Goal: Information Seeking & Learning: Learn about a topic

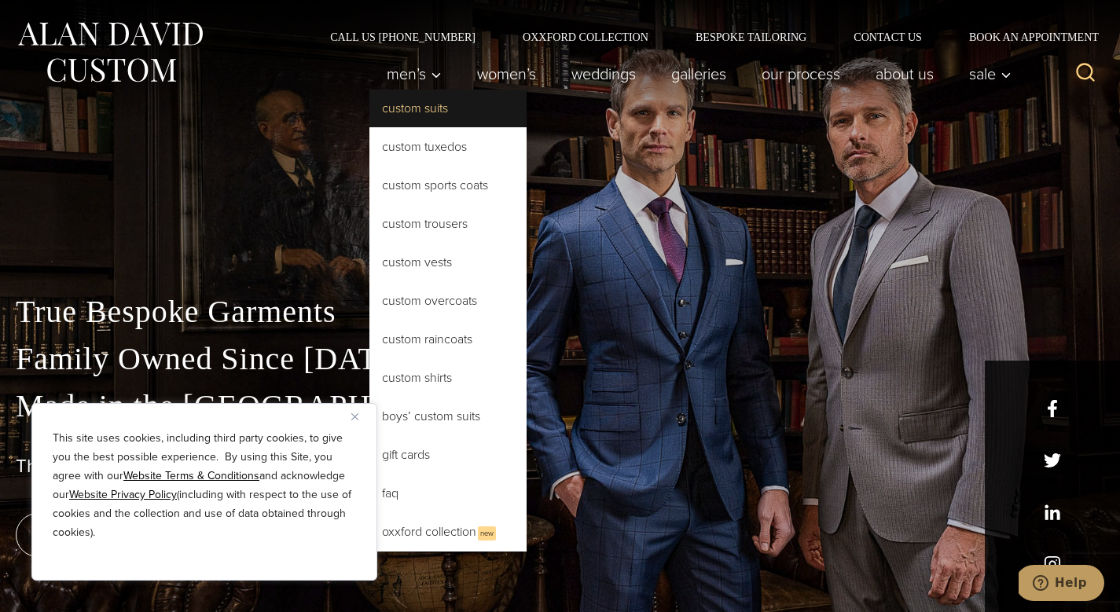
click at [397, 114] on link "Custom Suits" at bounding box center [447, 109] width 157 height 38
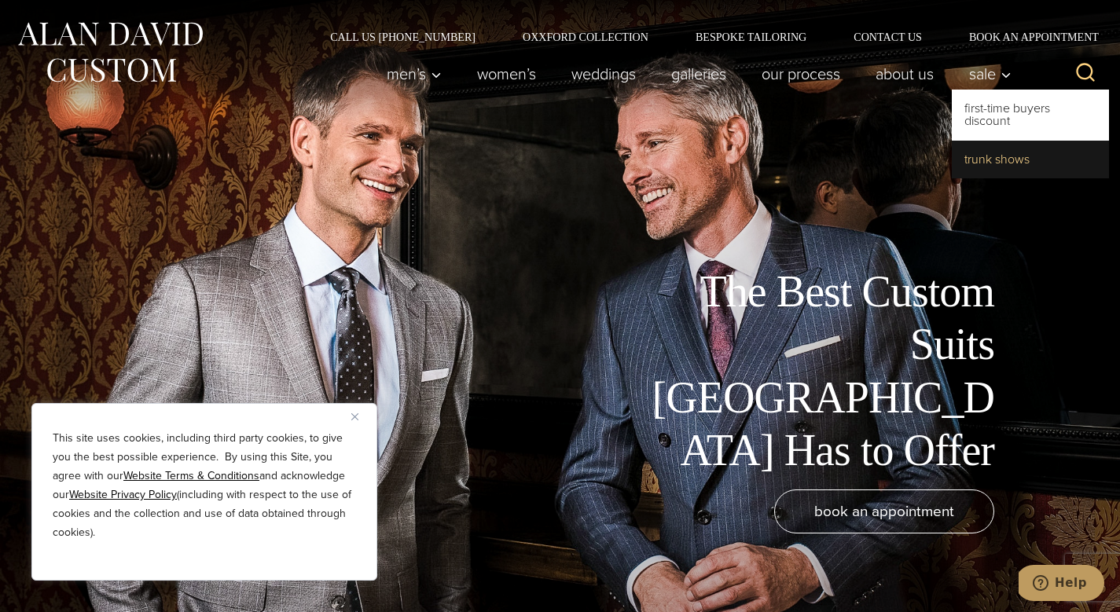
click at [980, 160] on link "Trunk Shows" at bounding box center [1029, 160] width 157 height 38
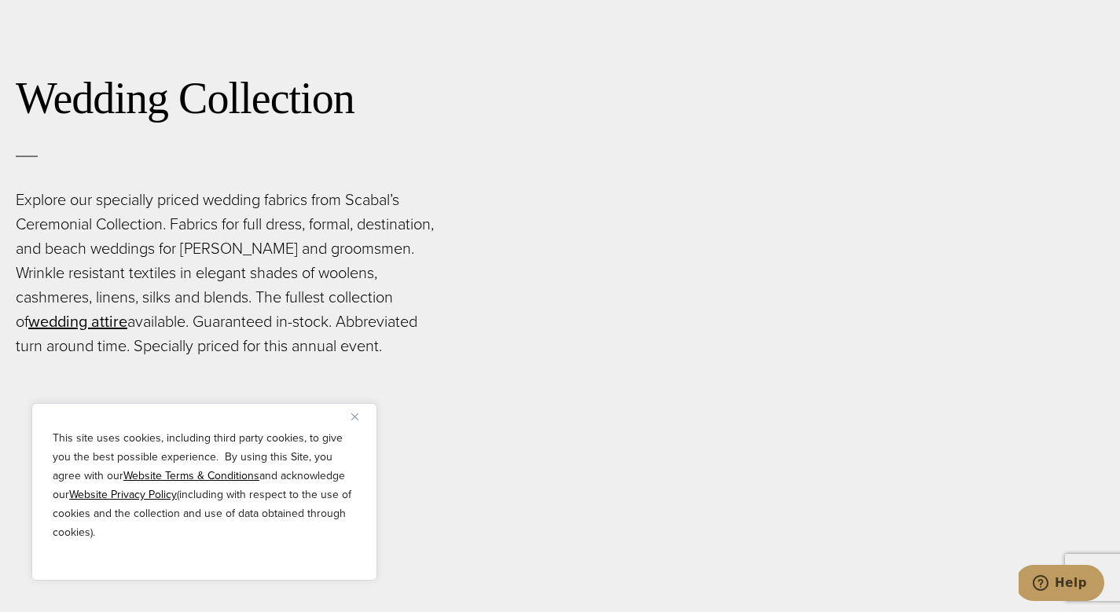
scroll to position [2671, 0]
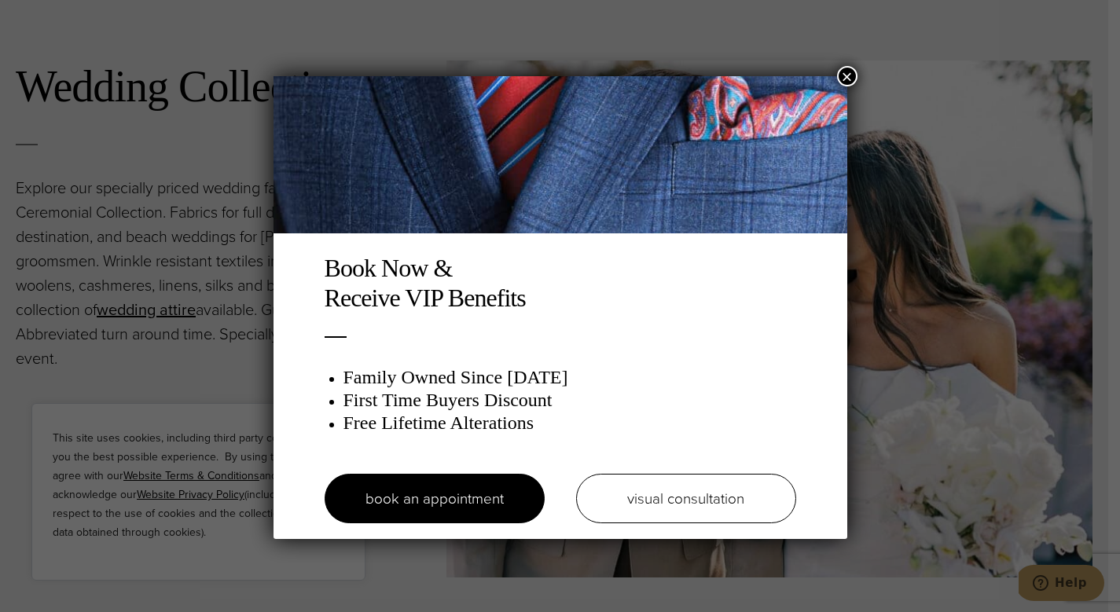
click at [844, 71] on button "×" at bounding box center [847, 76] width 20 height 20
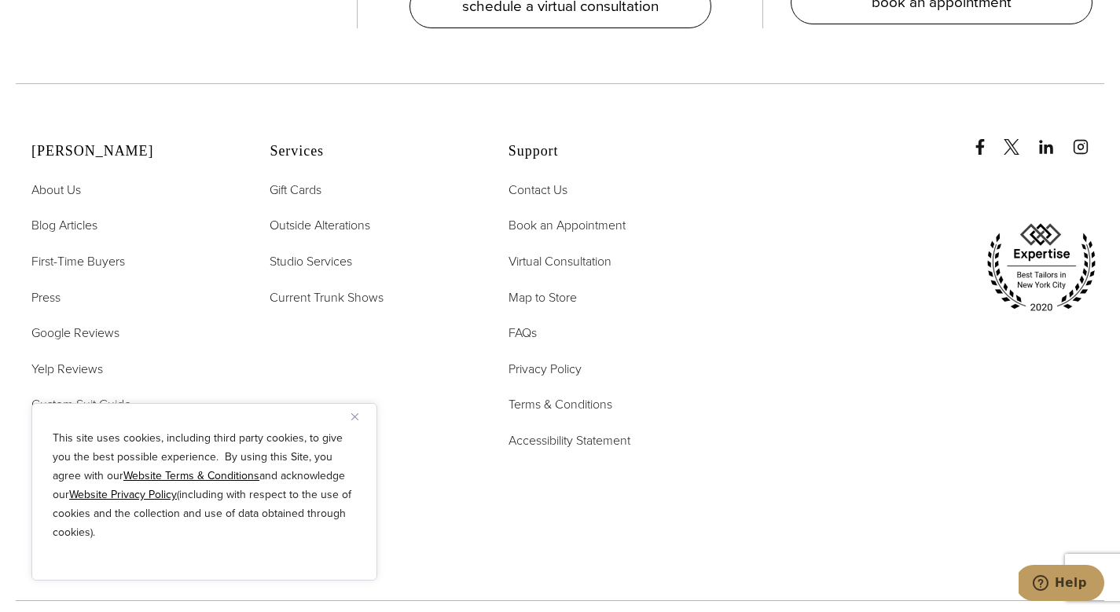
scroll to position [6065, 0]
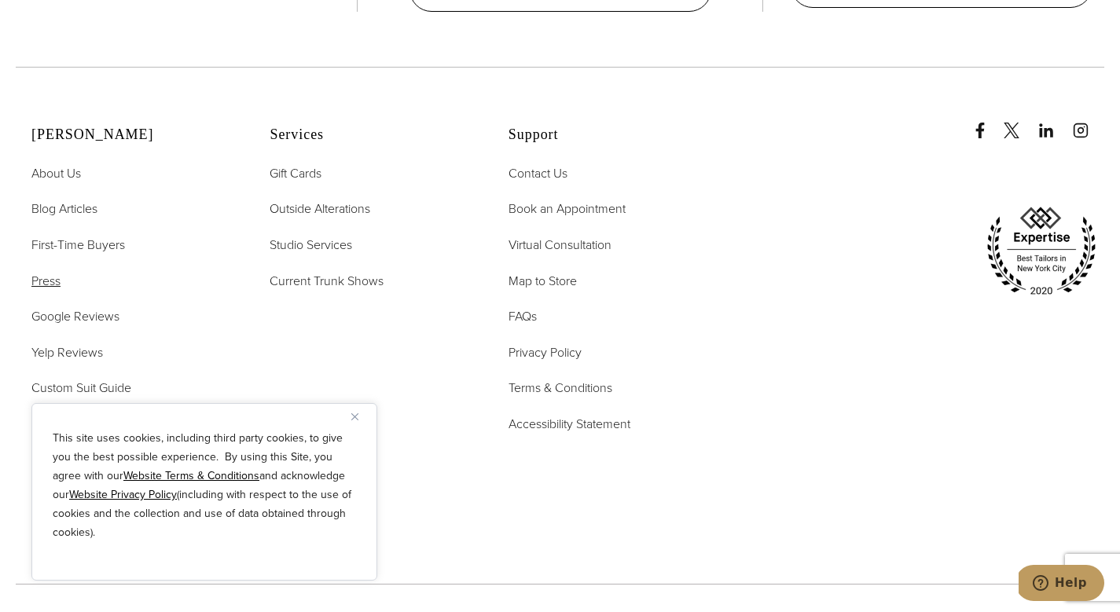
click at [47, 272] on span "Press" at bounding box center [45, 281] width 29 height 18
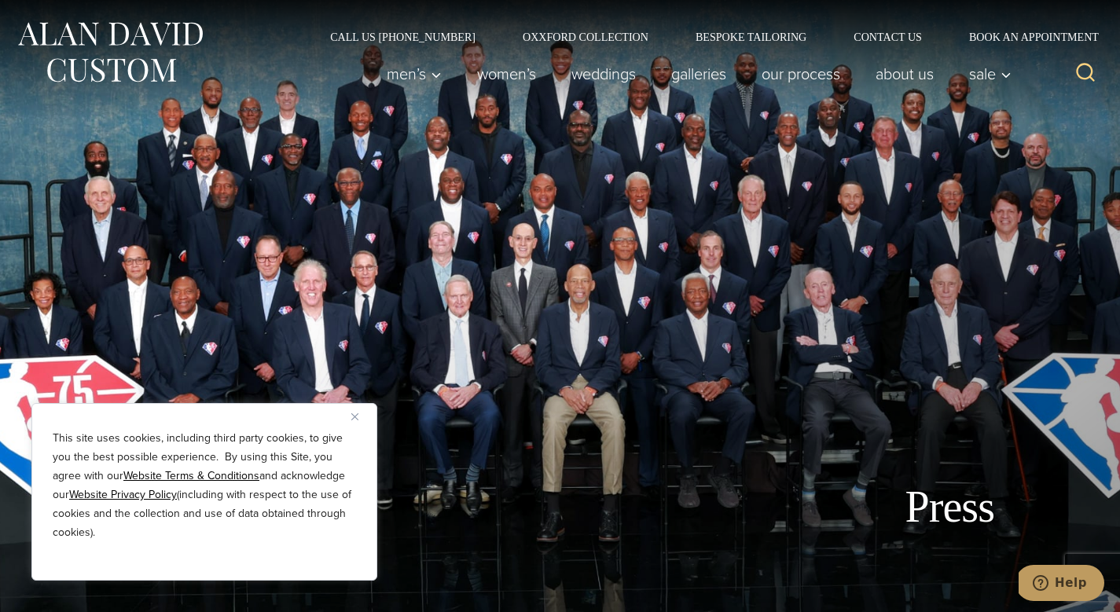
click at [356, 412] on button "Close" at bounding box center [360, 416] width 19 height 19
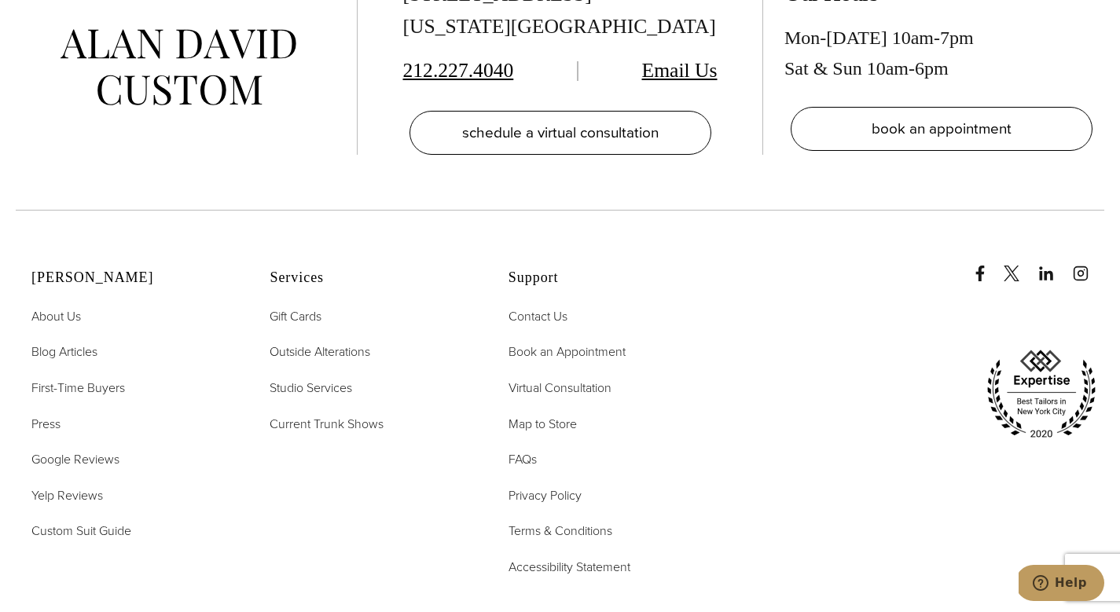
scroll to position [3710, 0]
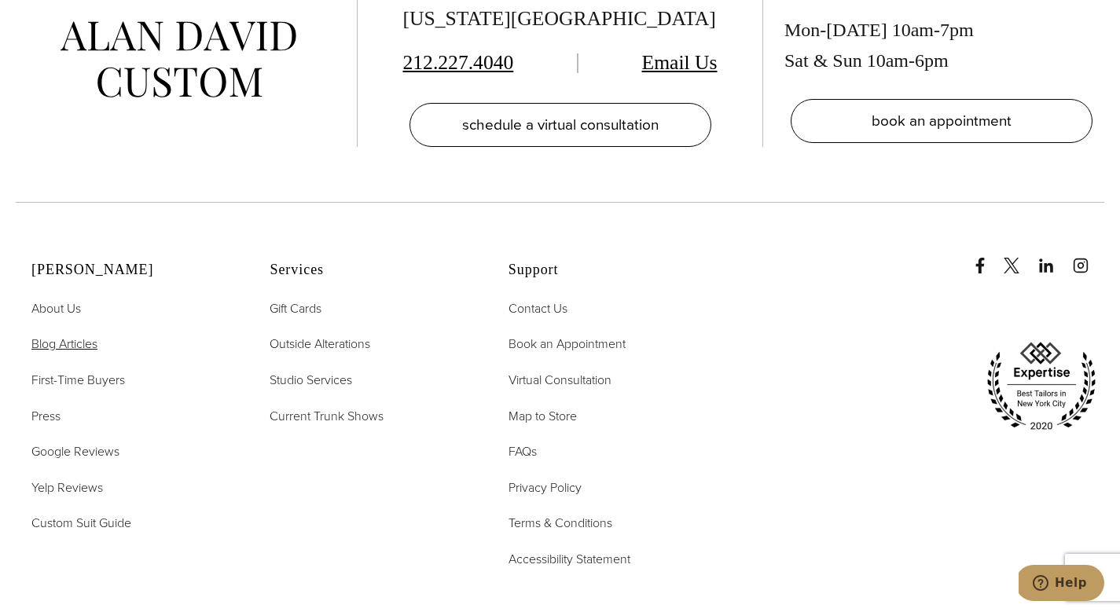
click at [53, 335] on span "Blog Articles" at bounding box center [64, 344] width 66 height 18
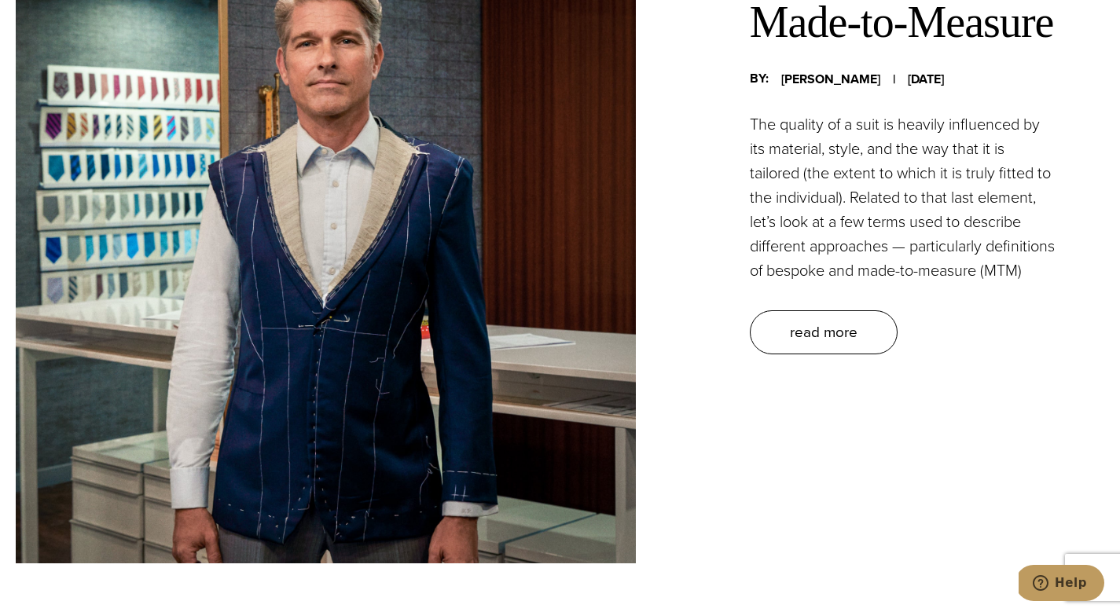
scroll to position [768, 0]
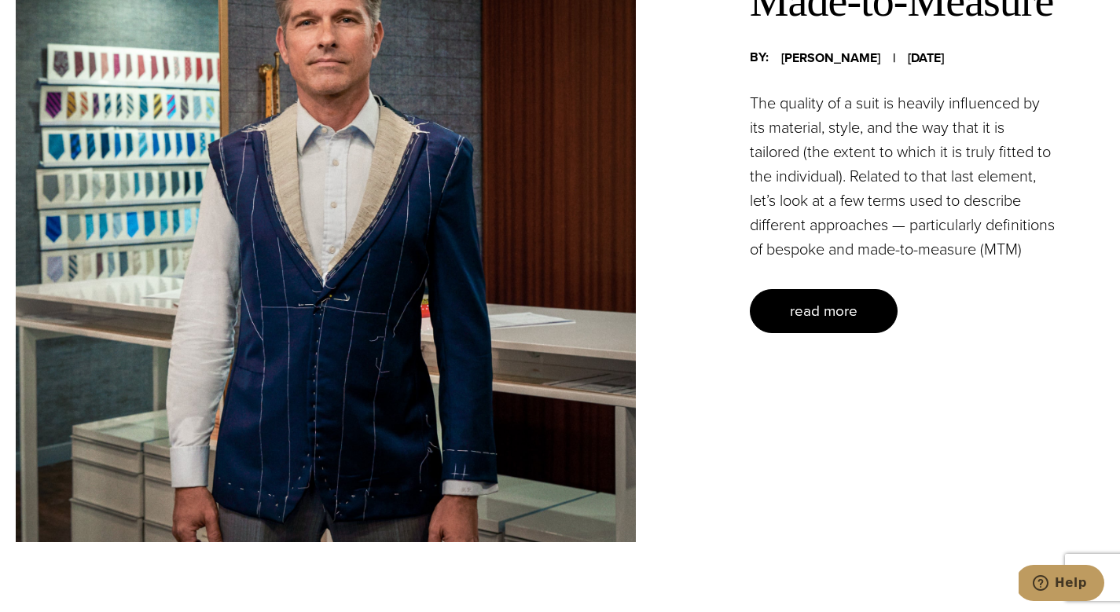
click at [819, 322] on span "read more" at bounding box center [824, 310] width 68 height 23
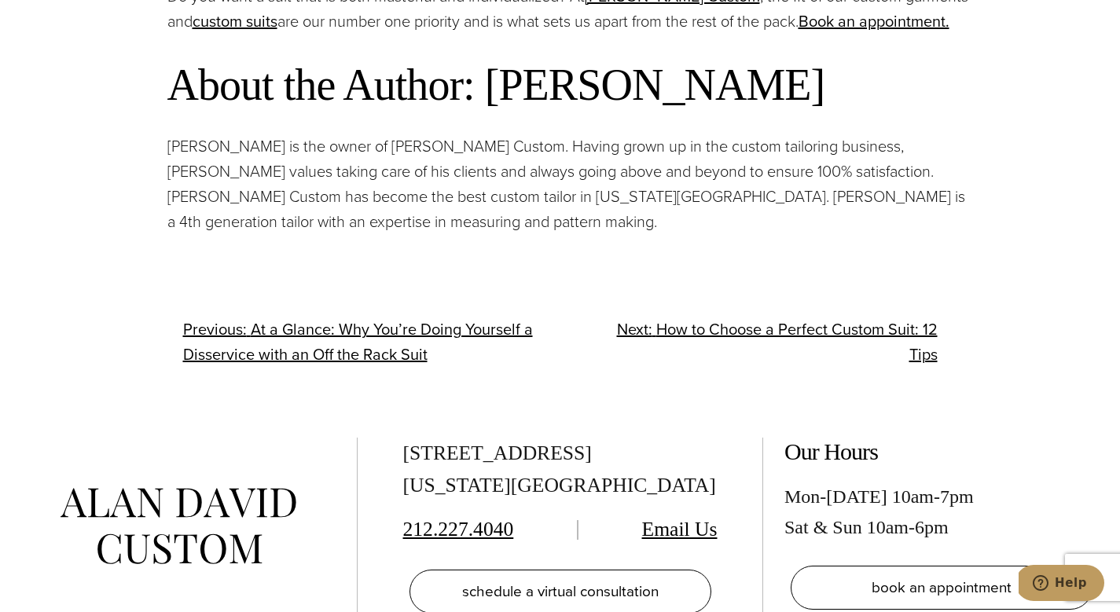
scroll to position [3121, 0]
click at [813, 330] on span "How to Choose a Perfect Custom Suit: 12 Tips" at bounding box center [796, 342] width 281 height 49
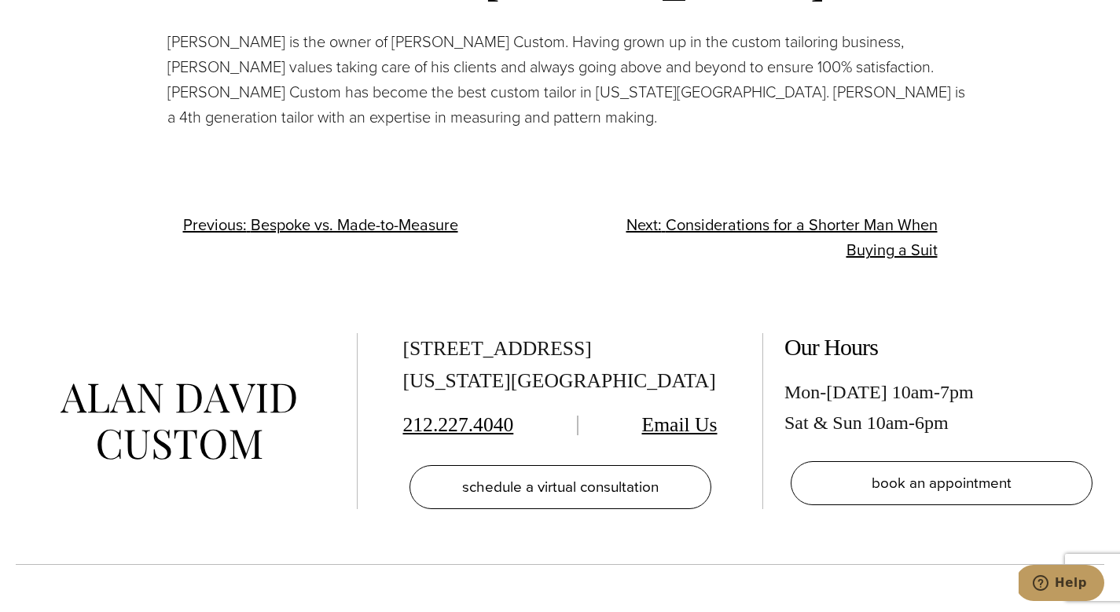
scroll to position [3322, 0]
click at [801, 244] on span "Considerations for a Shorter Man When Buying a Suit" at bounding box center [801, 236] width 272 height 49
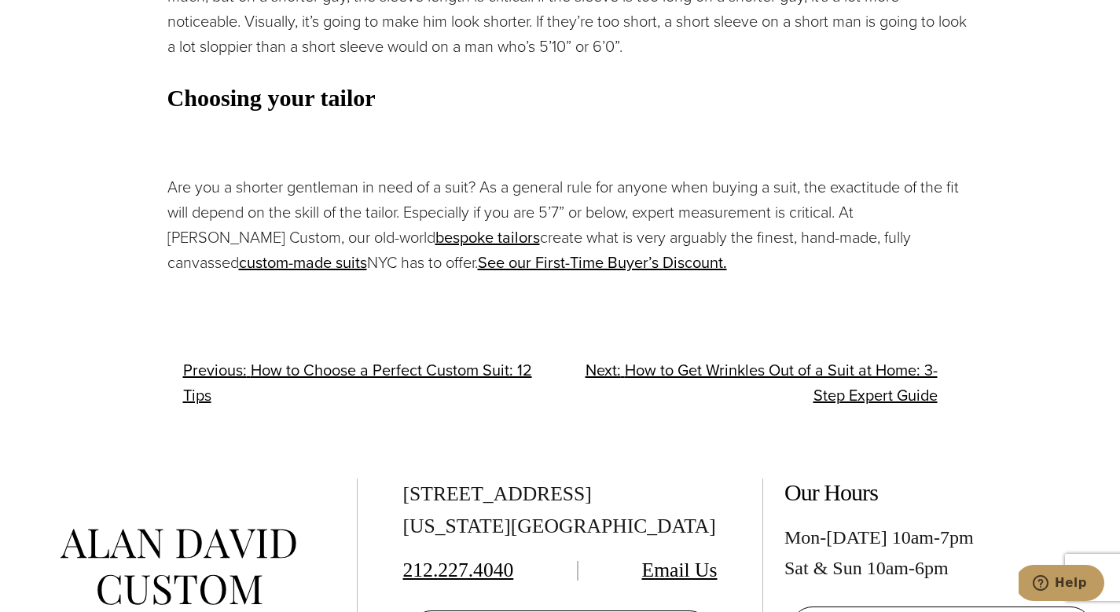
scroll to position [2242, 0]
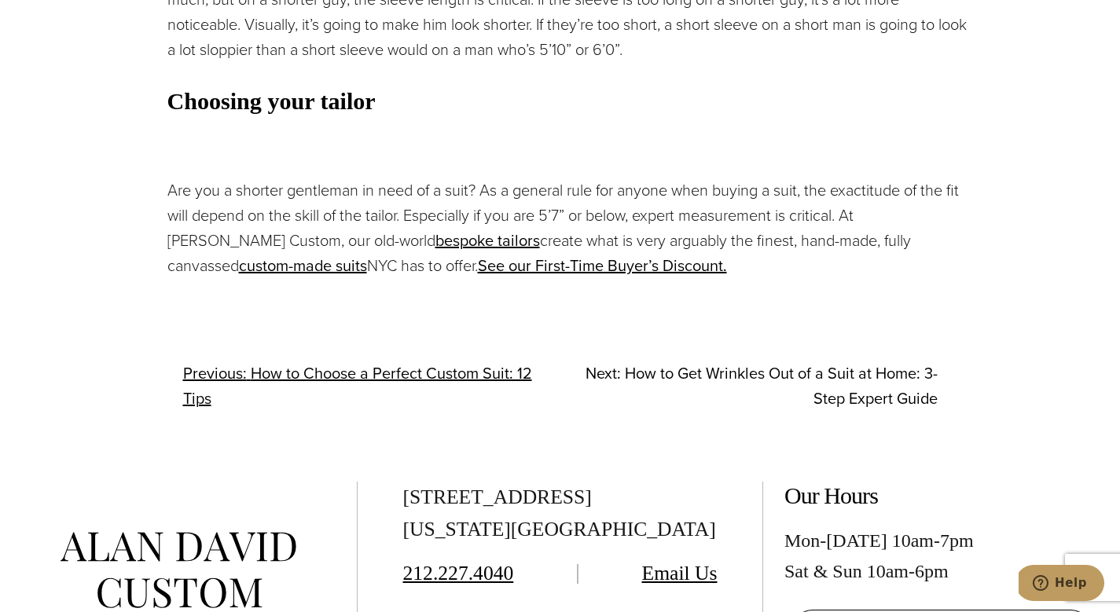
click at [795, 372] on span "How to Get Wrinkles Out of a Suit at Home: 3-Step Expert Guide" at bounding box center [781, 385] width 313 height 49
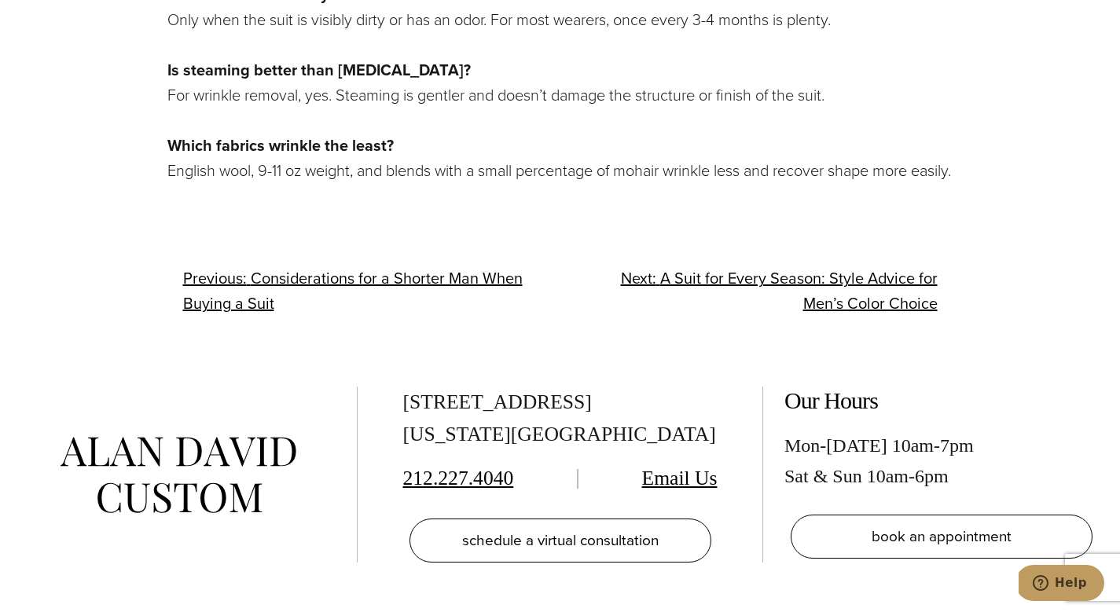
scroll to position [5218, 0]
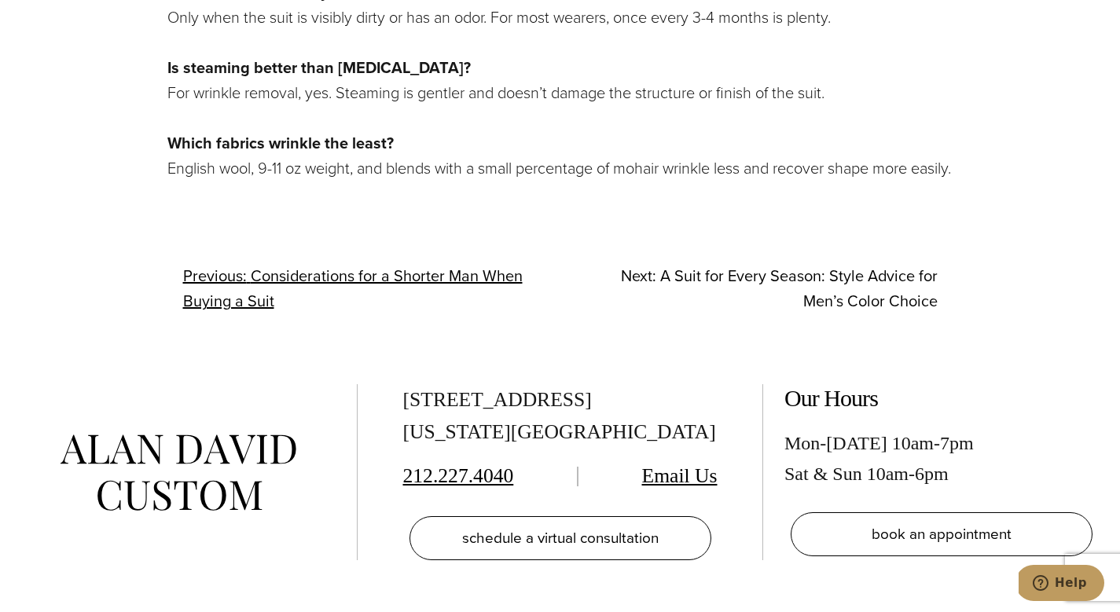
click at [869, 277] on span "A Suit for Every Season: Style Advice for Men’s Color Choice" at bounding box center [798, 288] width 277 height 49
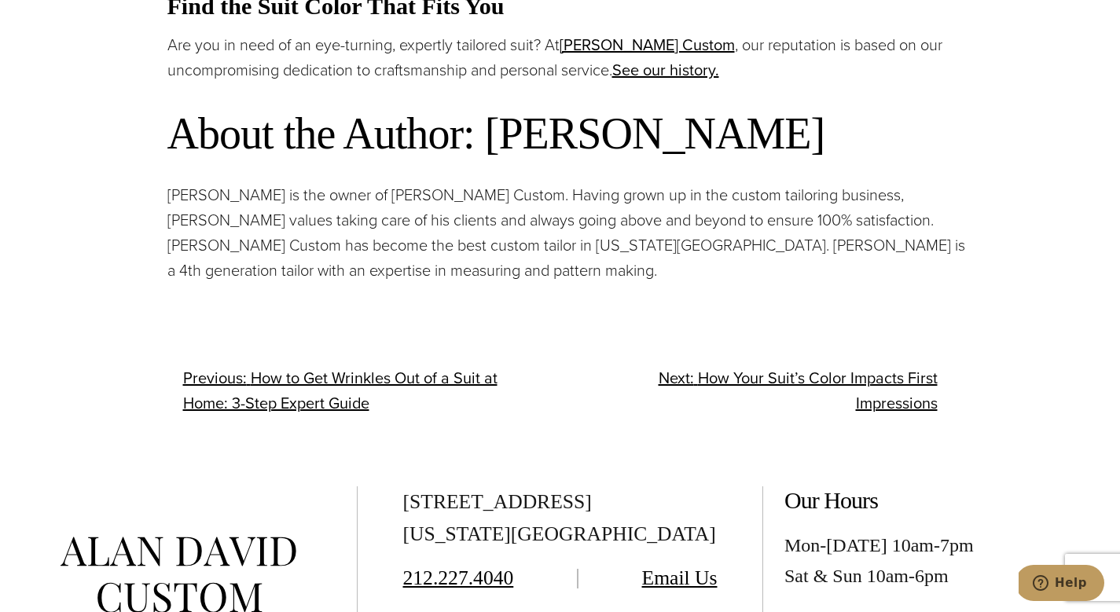
scroll to position [3446, 0]
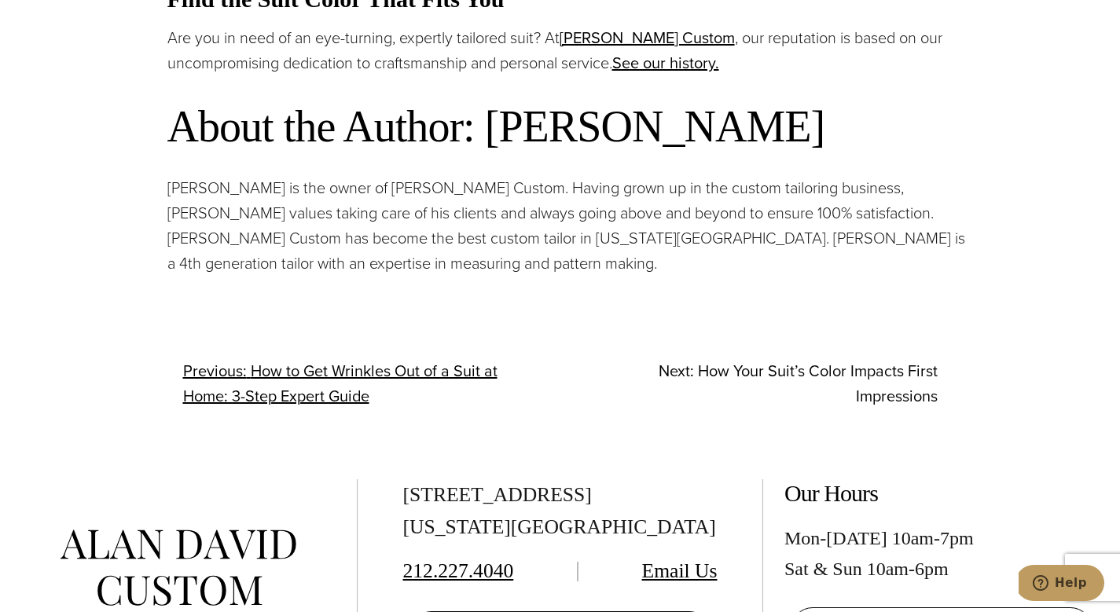
click at [870, 365] on span "How Your Suit’s Color Impacts First Impressions" at bounding box center [818, 383] width 240 height 49
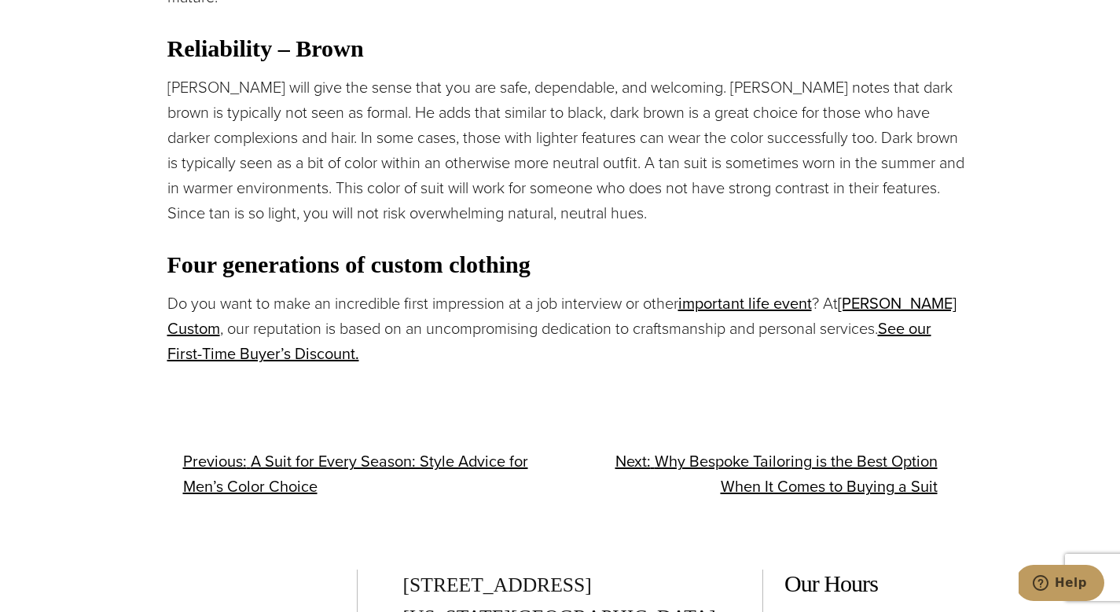
scroll to position [2172, 0]
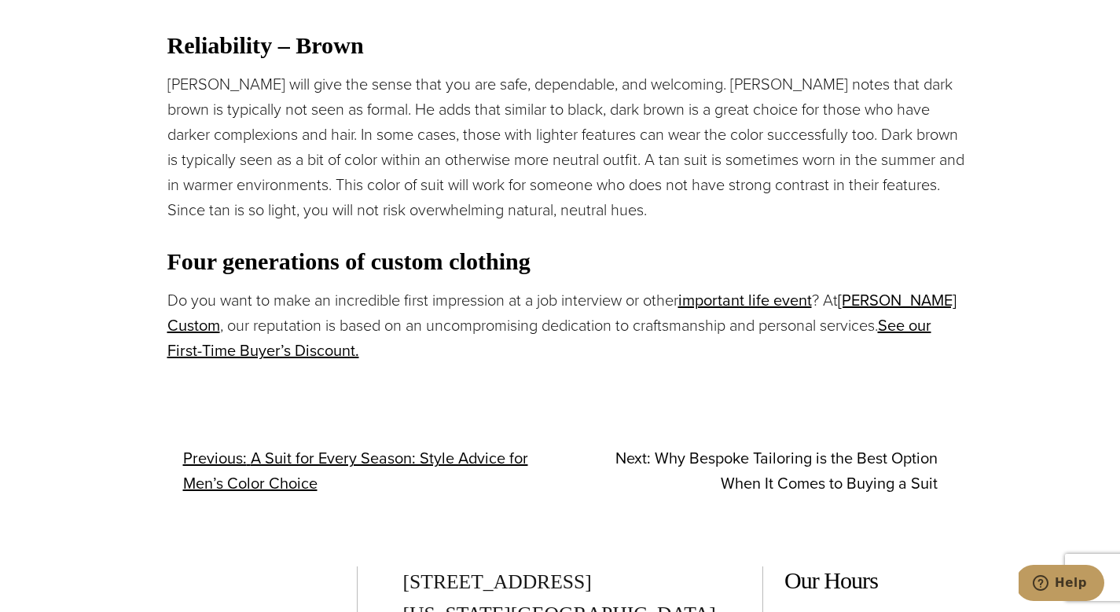
click at [794, 446] on span "Why Bespoke Tailoring is the Best Option When It Comes to Buying a Suit" at bounding box center [795, 470] width 283 height 49
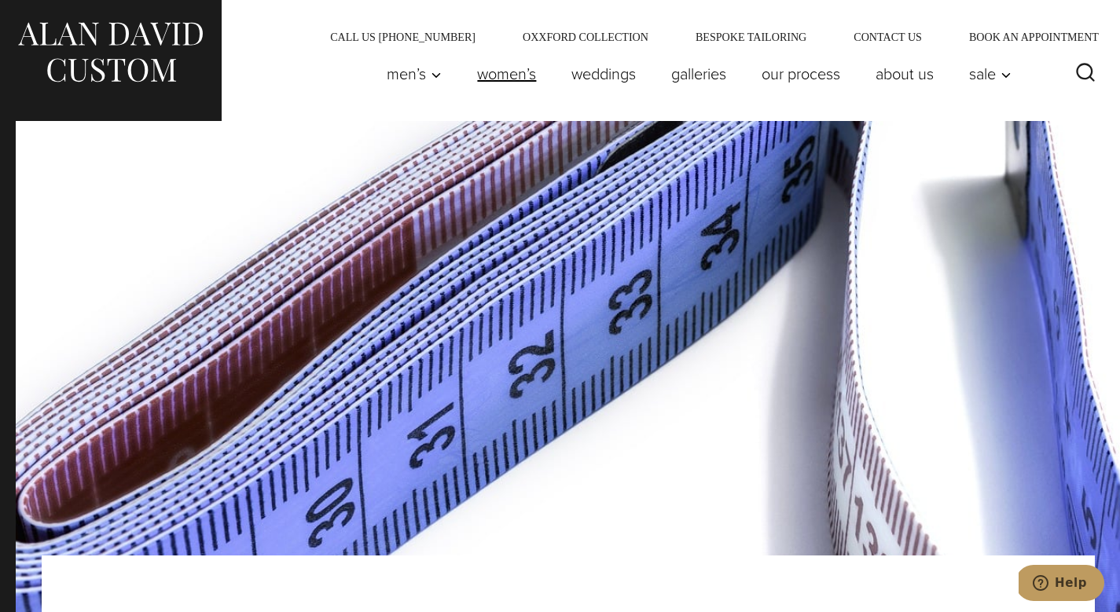
click at [504, 75] on link "Women’s" at bounding box center [507, 73] width 94 height 31
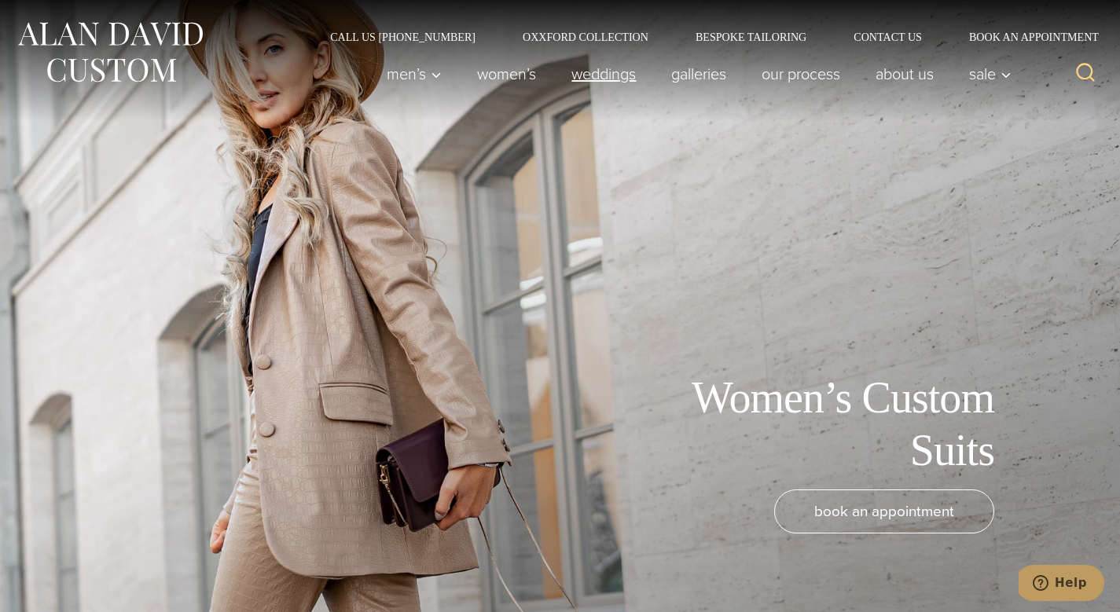
click at [603, 79] on link "weddings" at bounding box center [604, 73] width 100 height 31
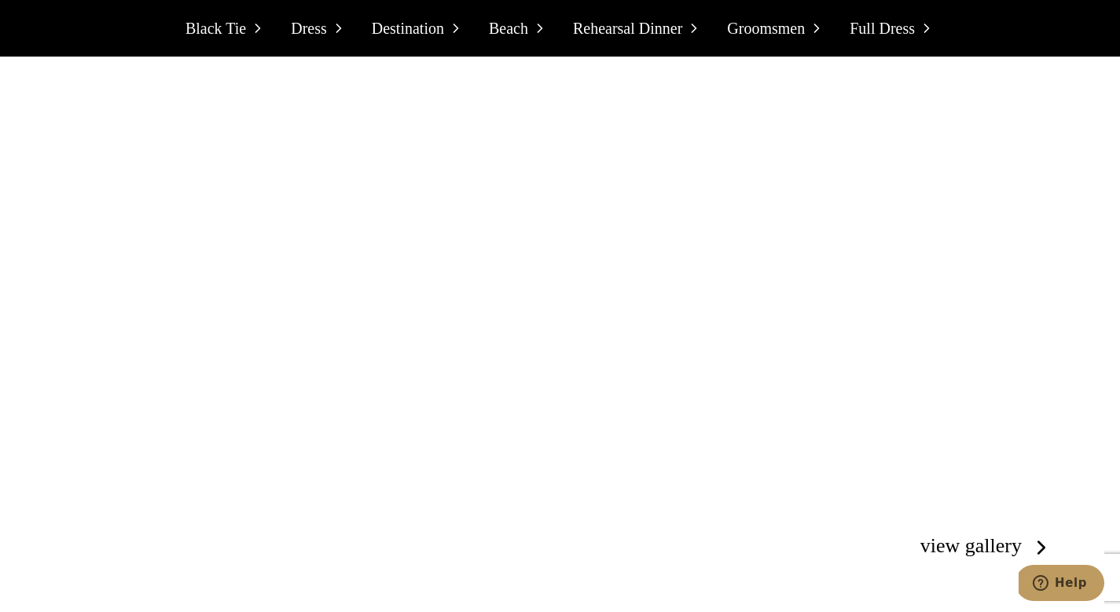
scroll to position [4181, 0]
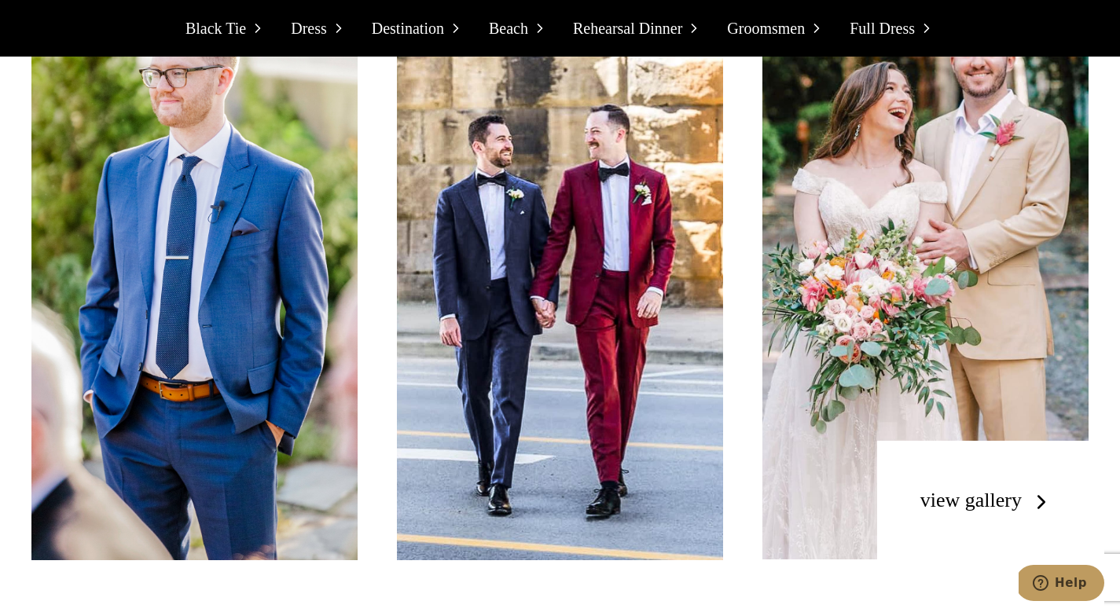
click at [966, 489] on link "view gallery" at bounding box center [986, 500] width 133 height 23
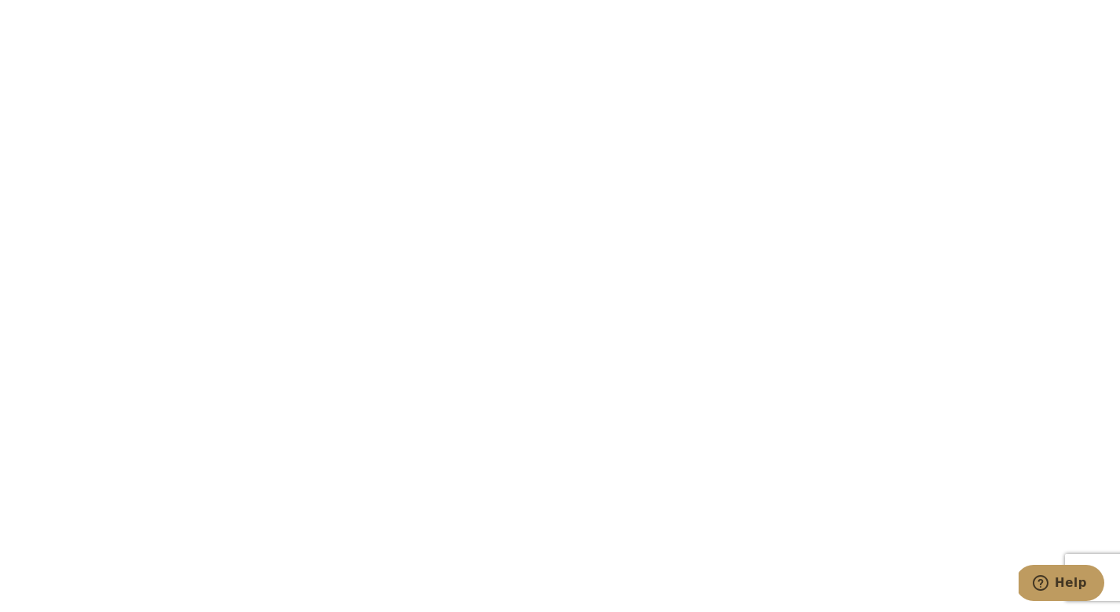
scroll to position [2312, 0]
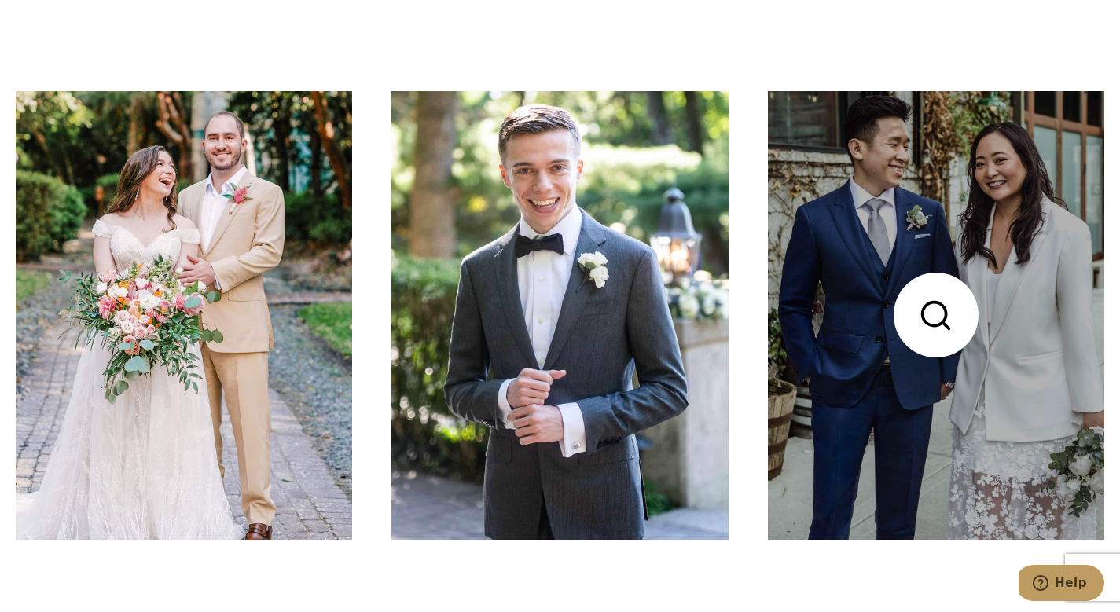
click at [933, 312] on link at bounding box center [936, 315] width 336 height 449
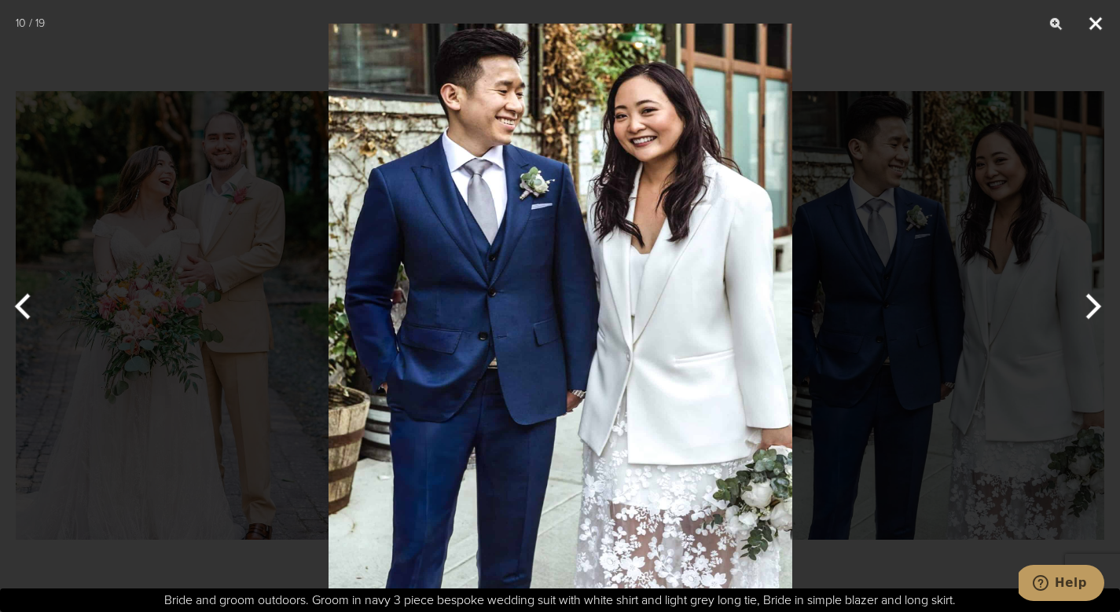
click at [1100, 24] on button "Close" at bounding box center [1095, 23] width 39 height 47
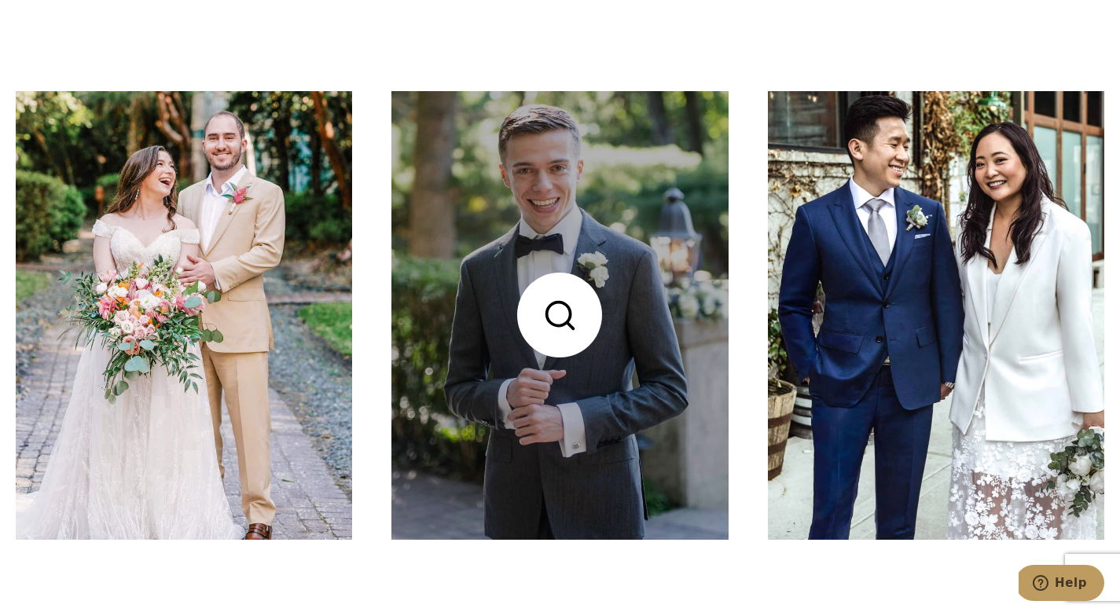
click at [545, 291] on link at bounding box center [559, 315] width 336 height 449
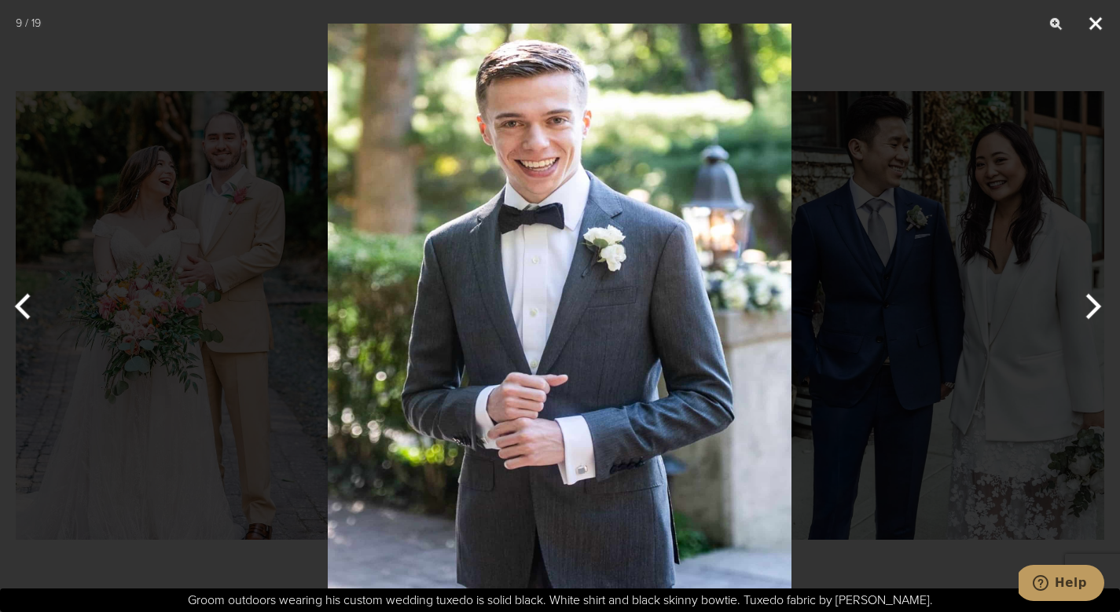
click at [1102, 26] on button "Close" at bounding box center [1095, 23] width 39 height 47
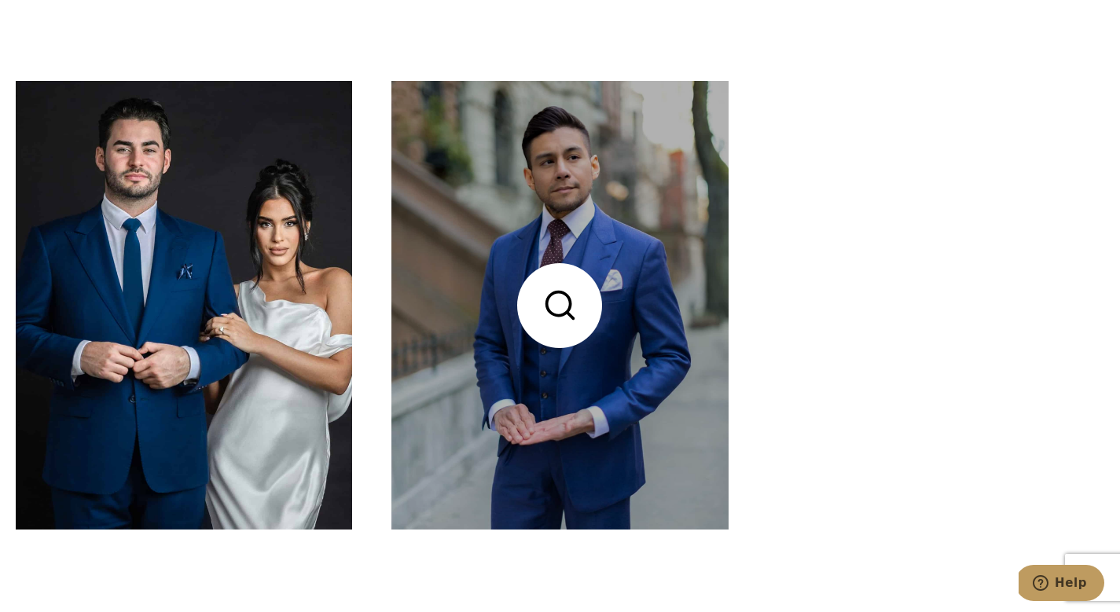
scroll to position [3441, 0]
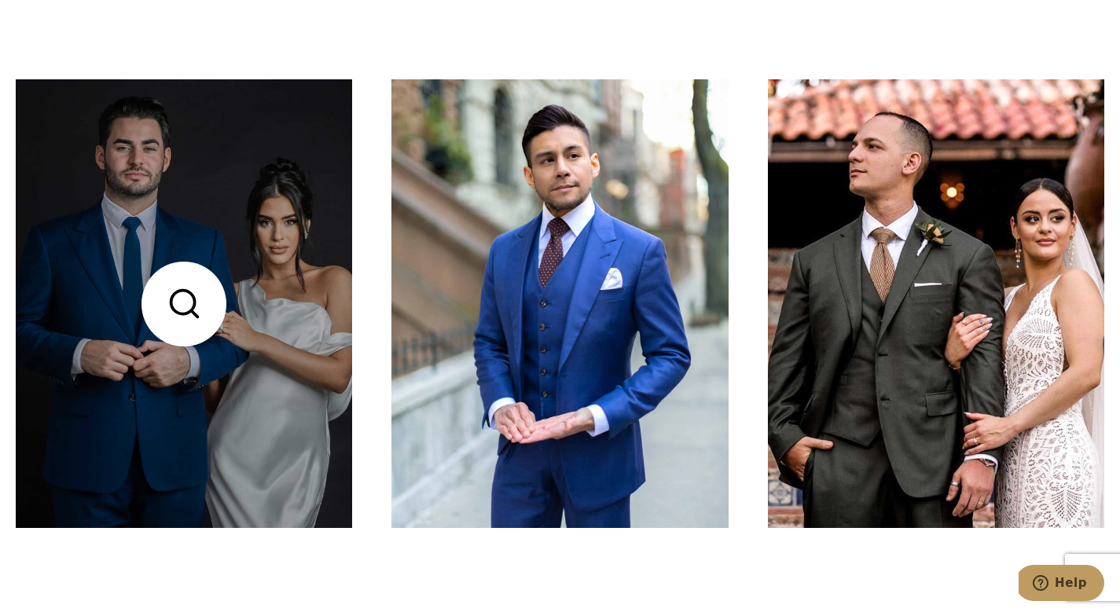
click at [198, 441] on link at bounding box center [184, 303] width 336 height 449
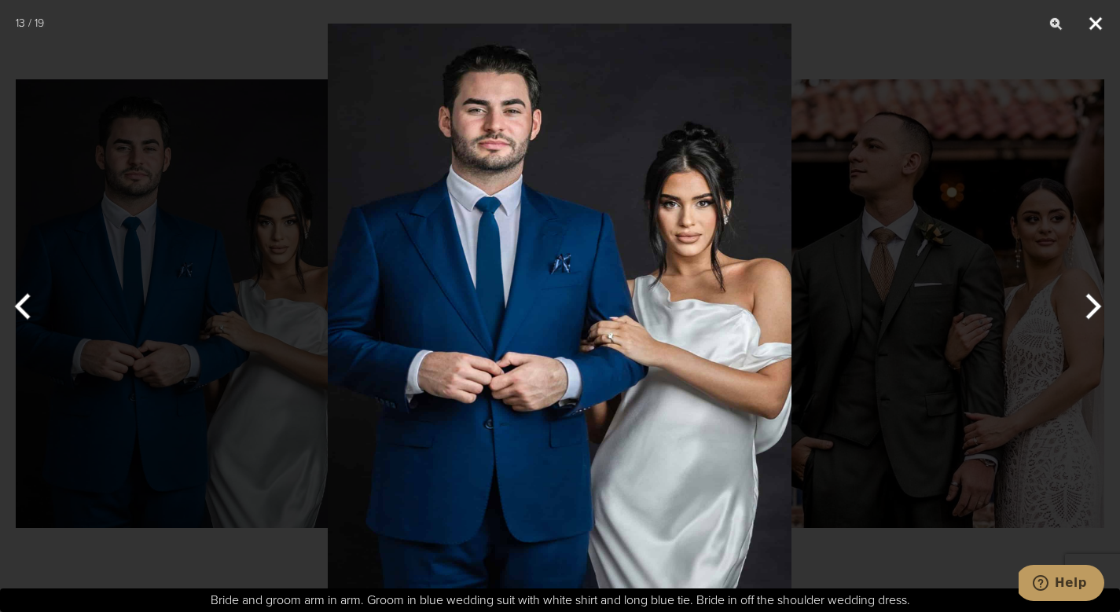
click at [1091, 26] on button "Close" at bounding box center [1095, 23] width 39 height 47
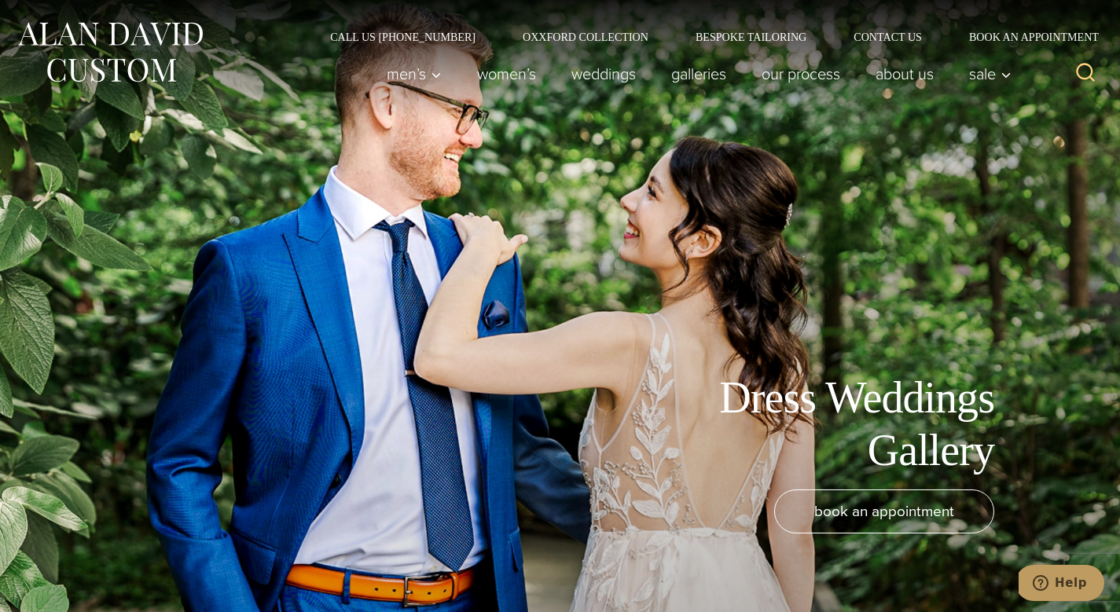
scroll to position [0, 0]
click at [694, 77] on link "Galleries" at bounding box center [699, 73] width 90 height 31
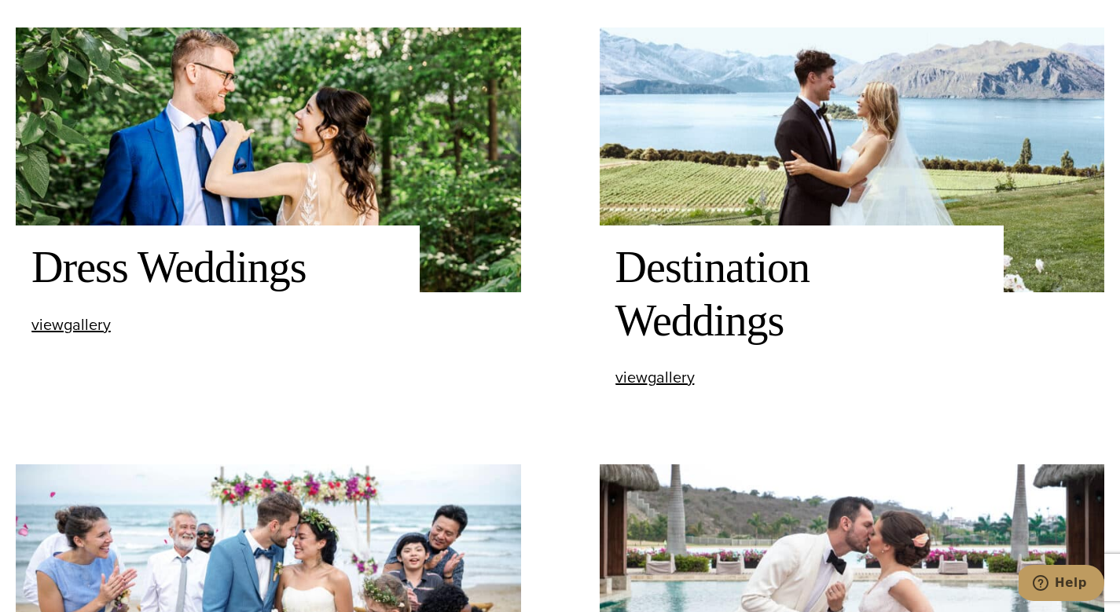
scroll to position [1517, 0]
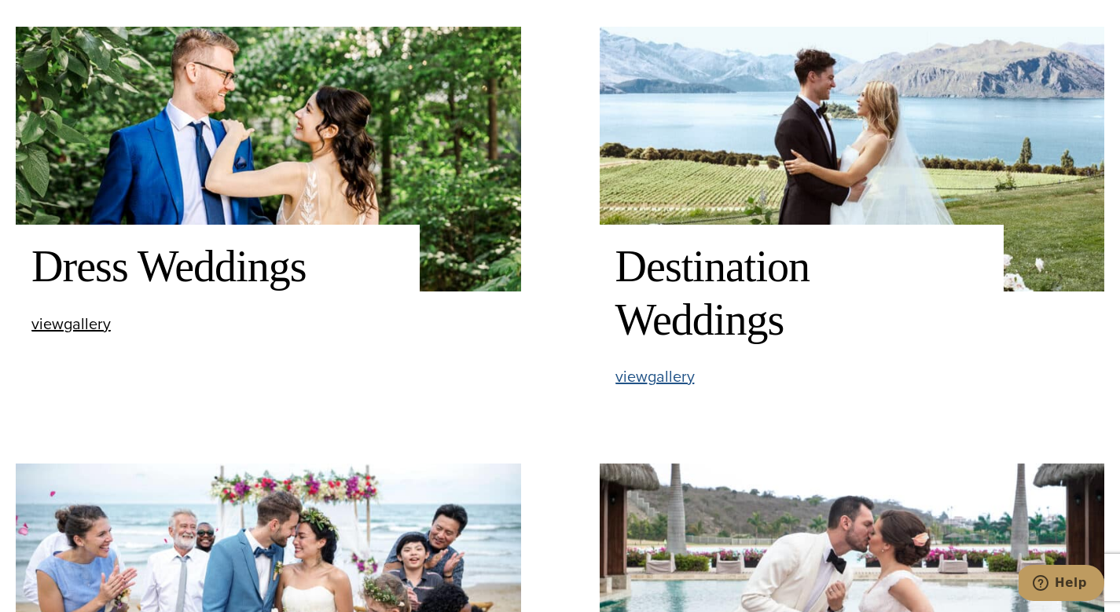
click at [658, 376] on span "view Destination Weddings gallery" at bounding box center [654, 377] width 79 height 24
click at [64, 321] on span "view Dress Weddings gallery" at bounding box center [70, 324] width 79 height 24
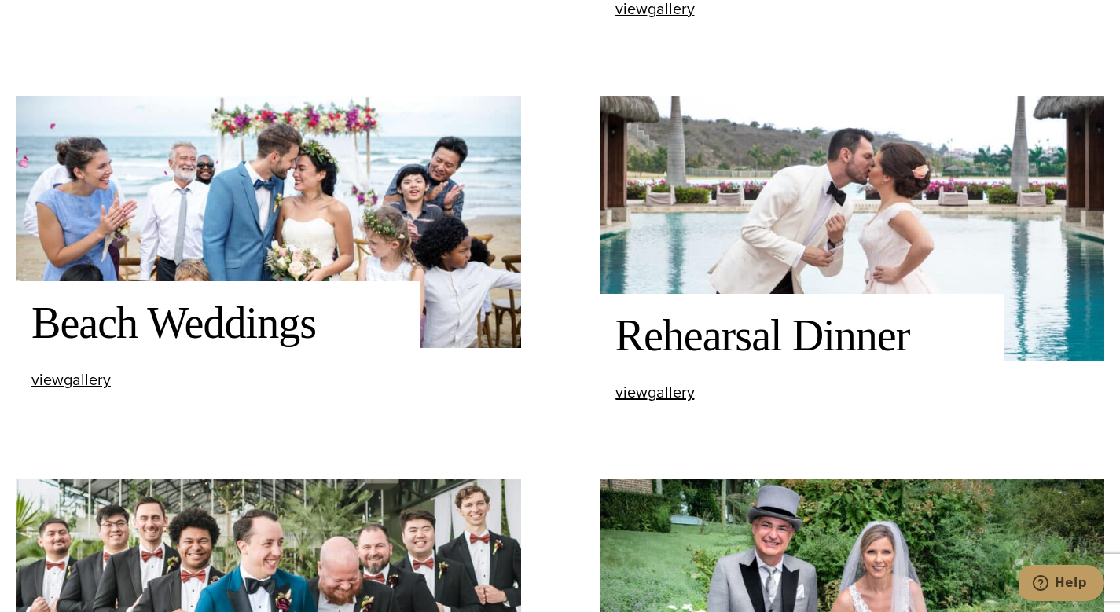
scroll to position [1888, 0]
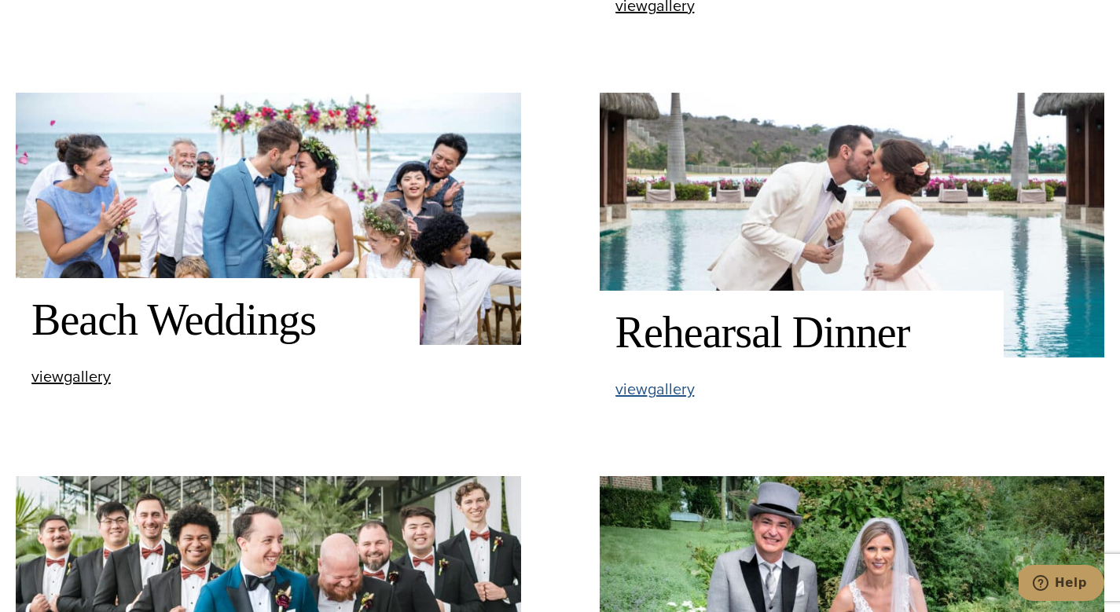
click at [628, 391] on span "view Rehearsal Dinner gallery" at bounding box center [654, 389] width 79 height 24
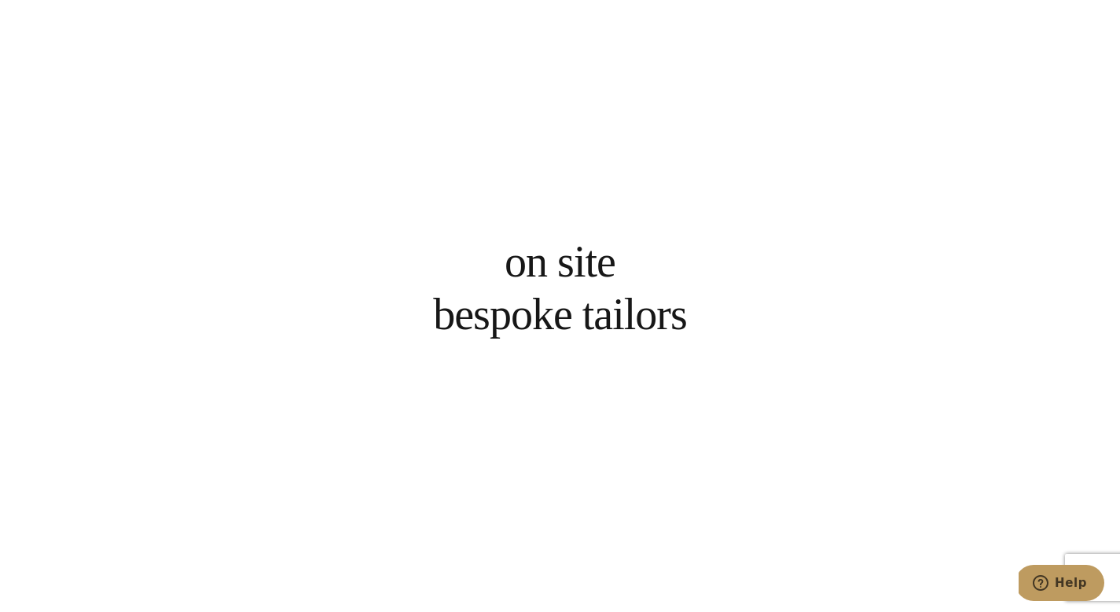
scroll to position [1130, 0]
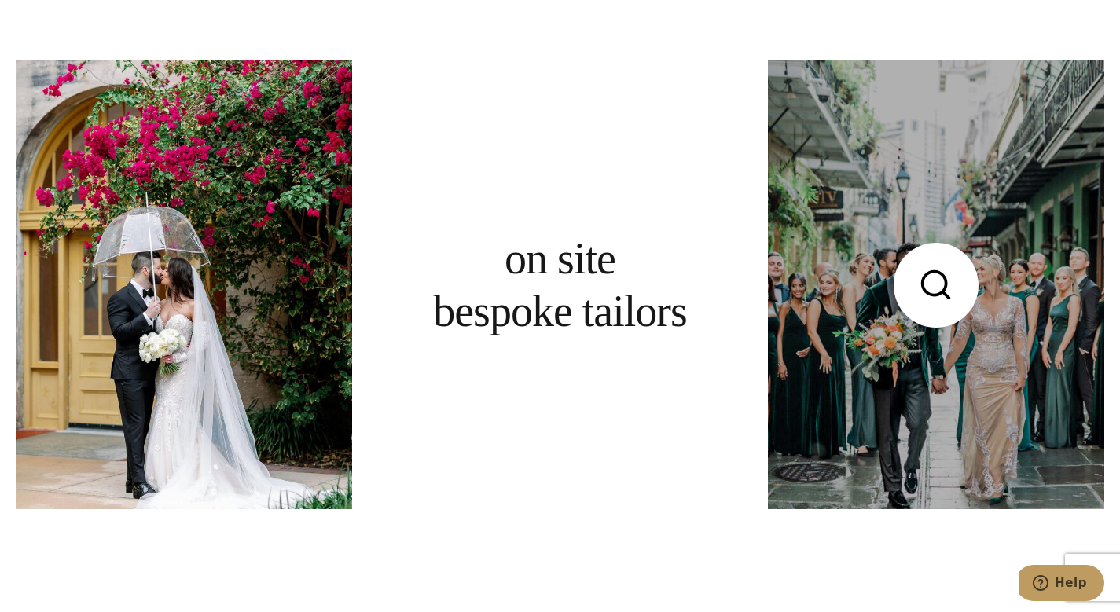
click at [948, 302] on link at bounding box center [936, 284] width 336 height 449
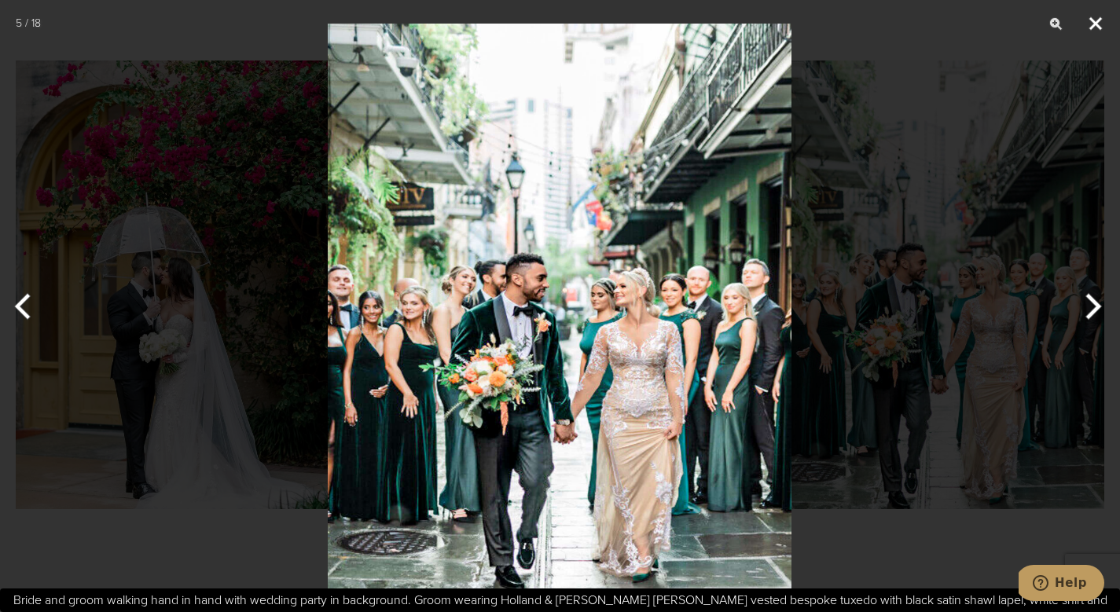
click at [1094, 27] on button "Close" at bounding box center [1095, 23] width 39 height 47
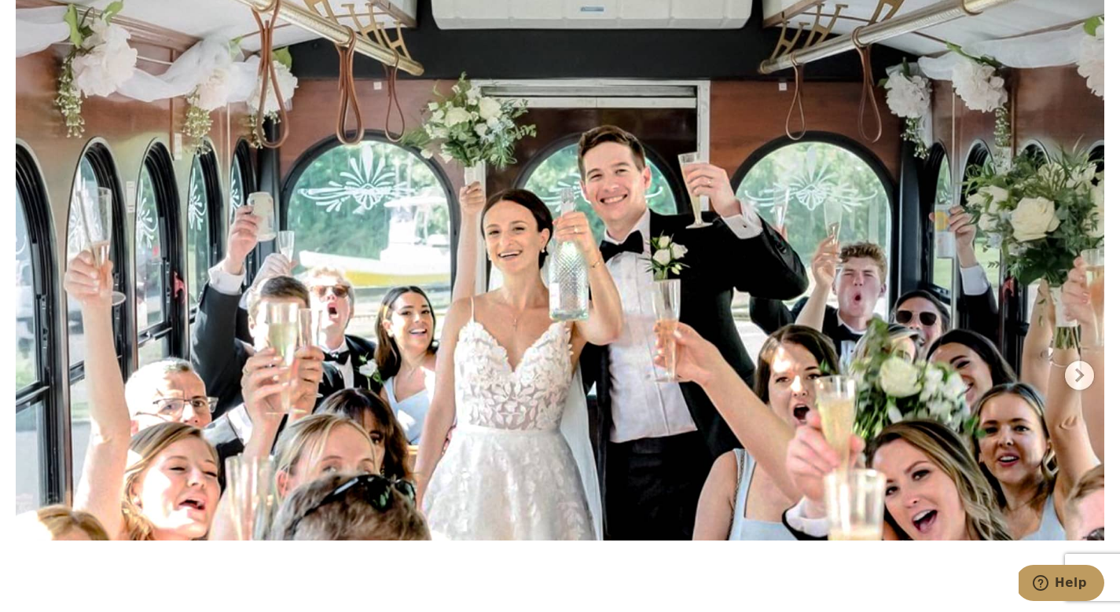
scroll to position [1758, 0]
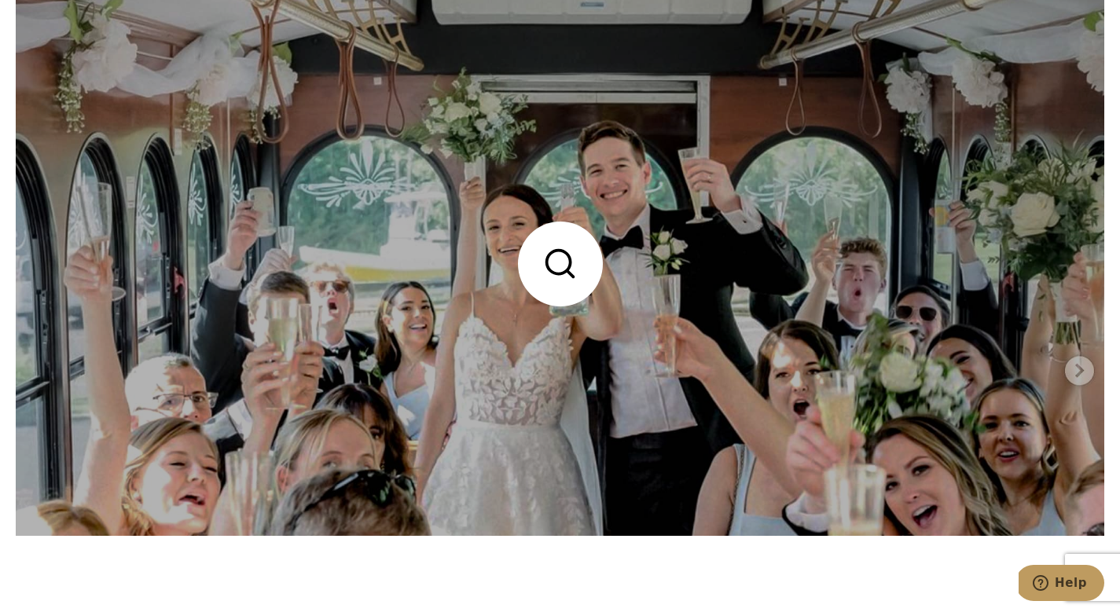
click at [1079, 374] on link at bounding box center [560, 263] width 1088 height 544
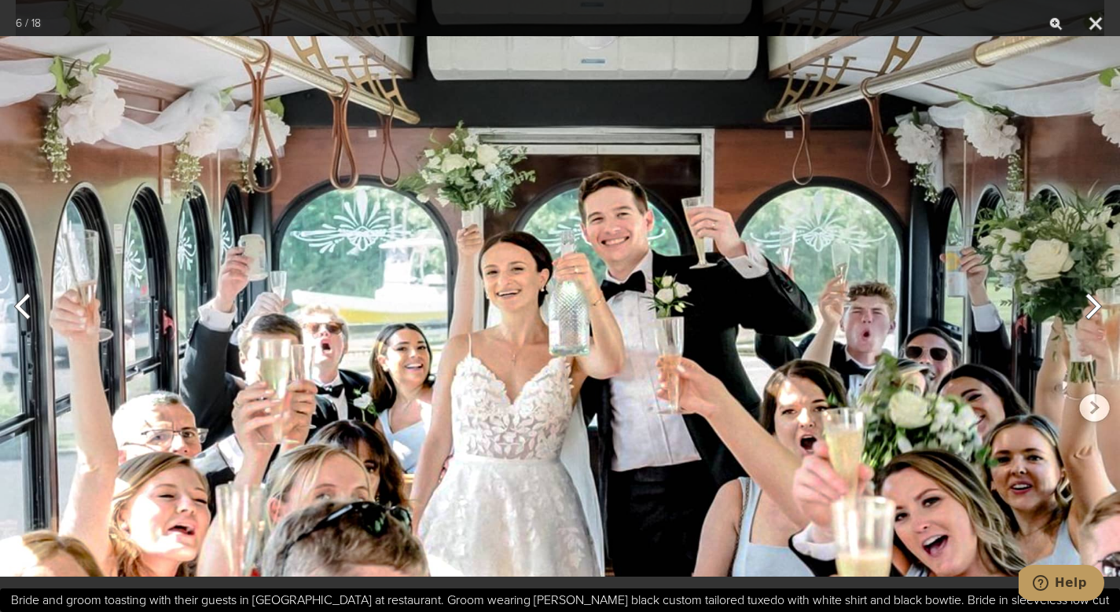
click at [1079, 373] on img at bounding box center [560, 307] width 1120 height 588
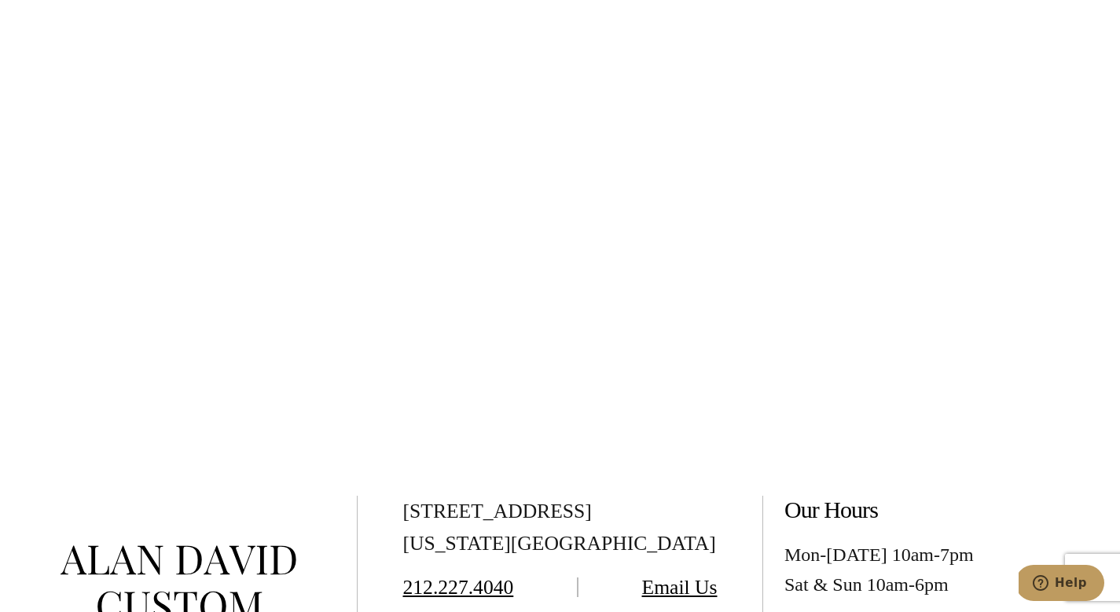
scroll to position [4782, 0]
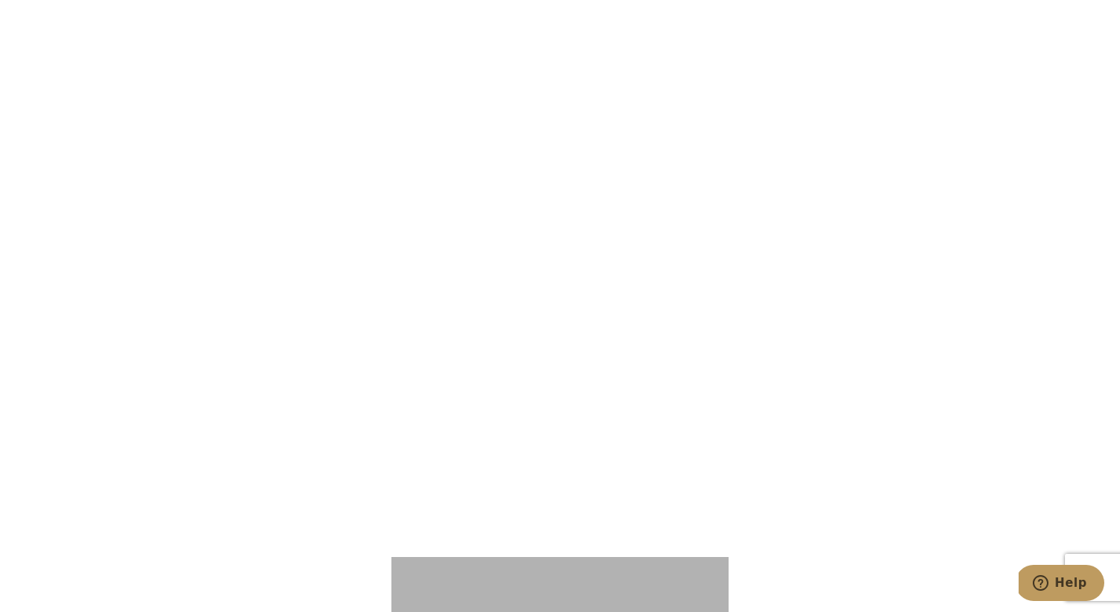
scroll to position [2400, 0]
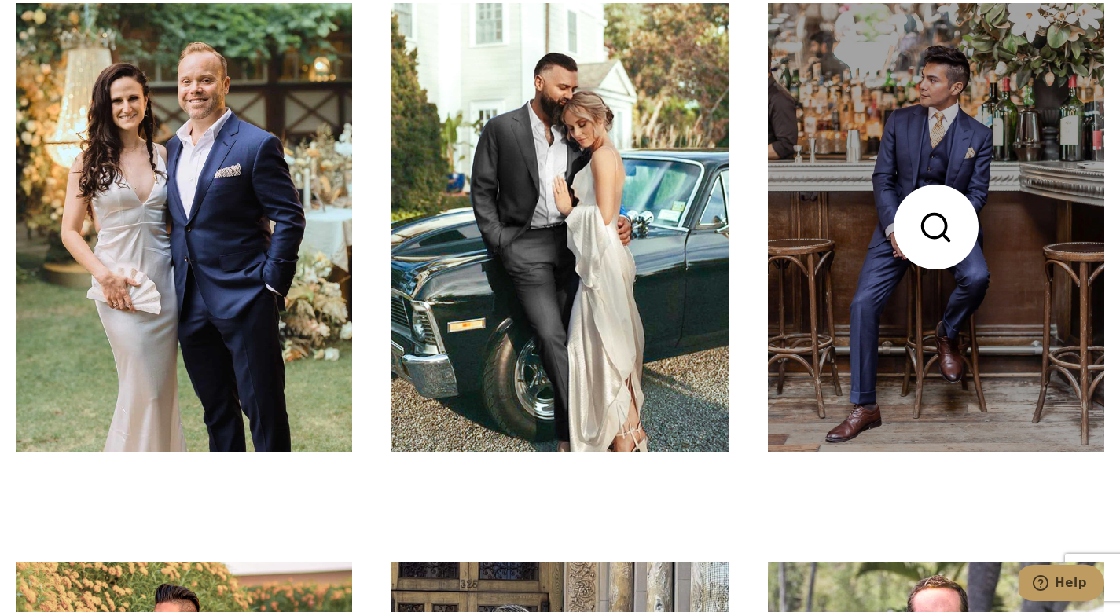
click at [908, 345] on link at bounding box center [936, 227] width 336 height 449
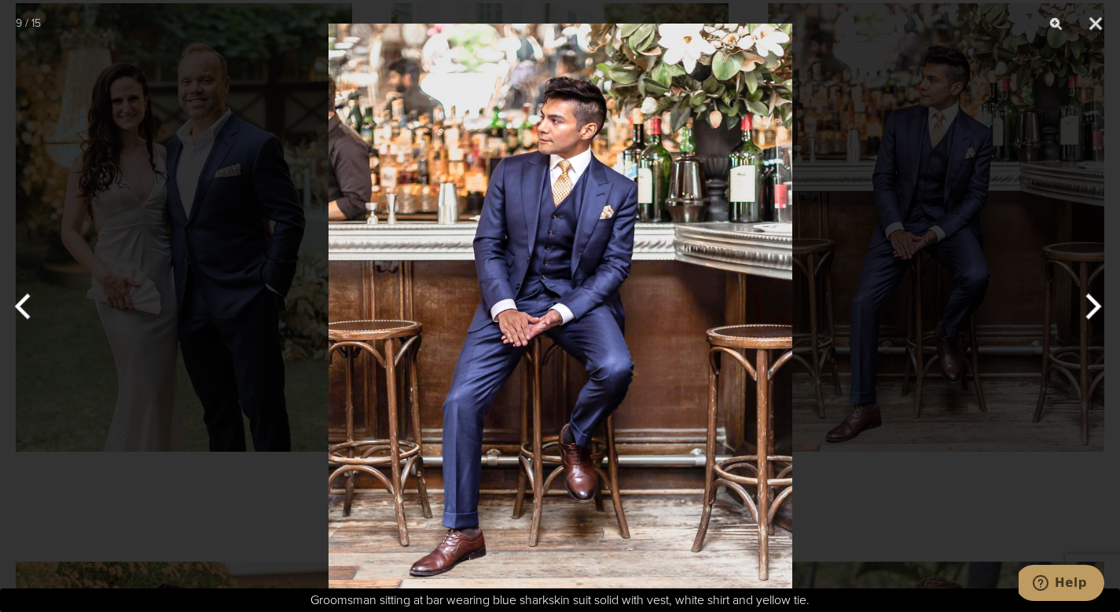
click at [24, 306] on button "Previous" at bounding box center [29, 306] width 59 height 79
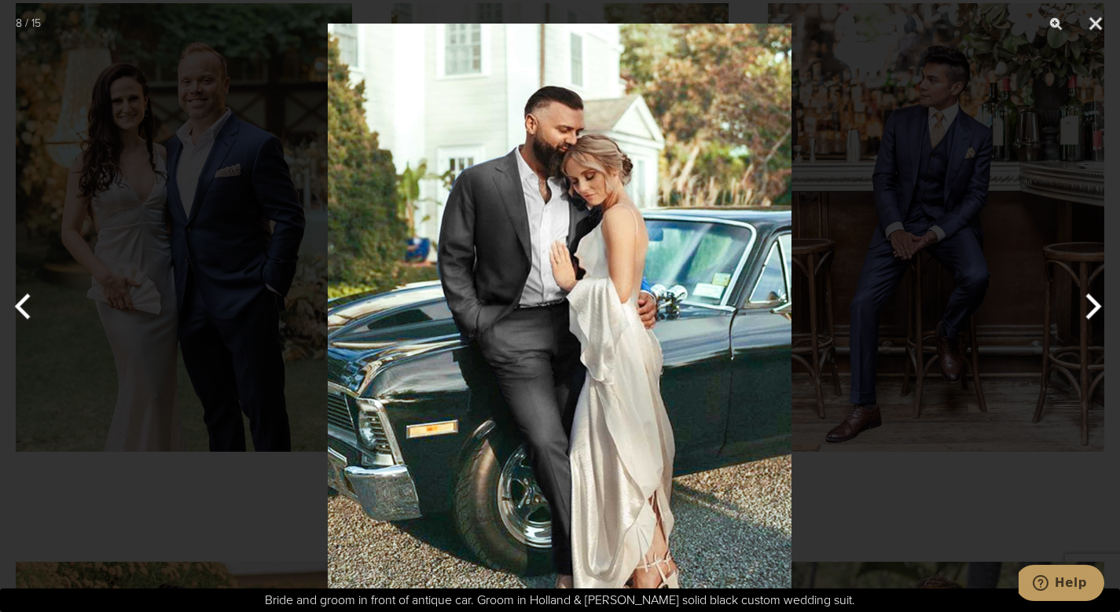
click at [24, 306] on button "Previous" at bounding box center [29, 306] width 59 height 79
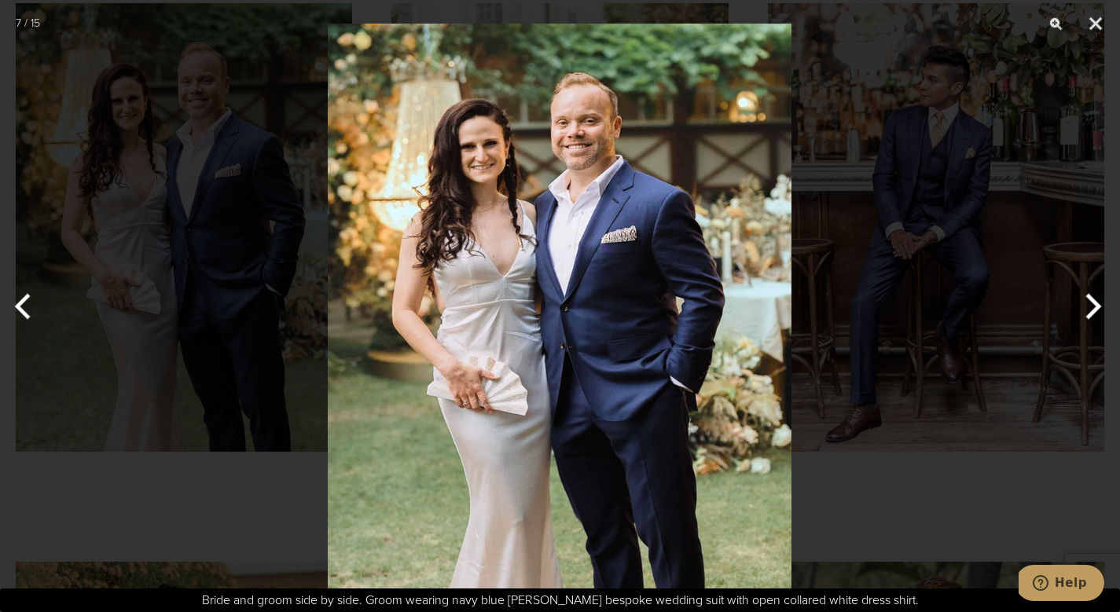
click at [24, 306] on button "Previous" at bounding box center [29, 306] width 59 height 79
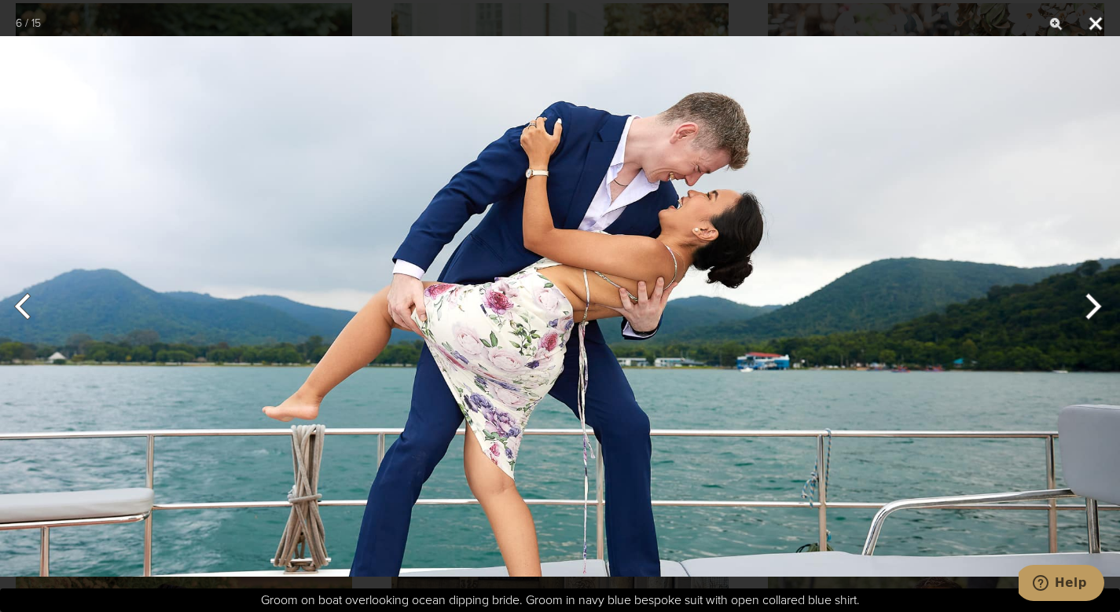
click at [1096, 16] on button "Close" at bounding box center [1095, 23] width 39 height 47
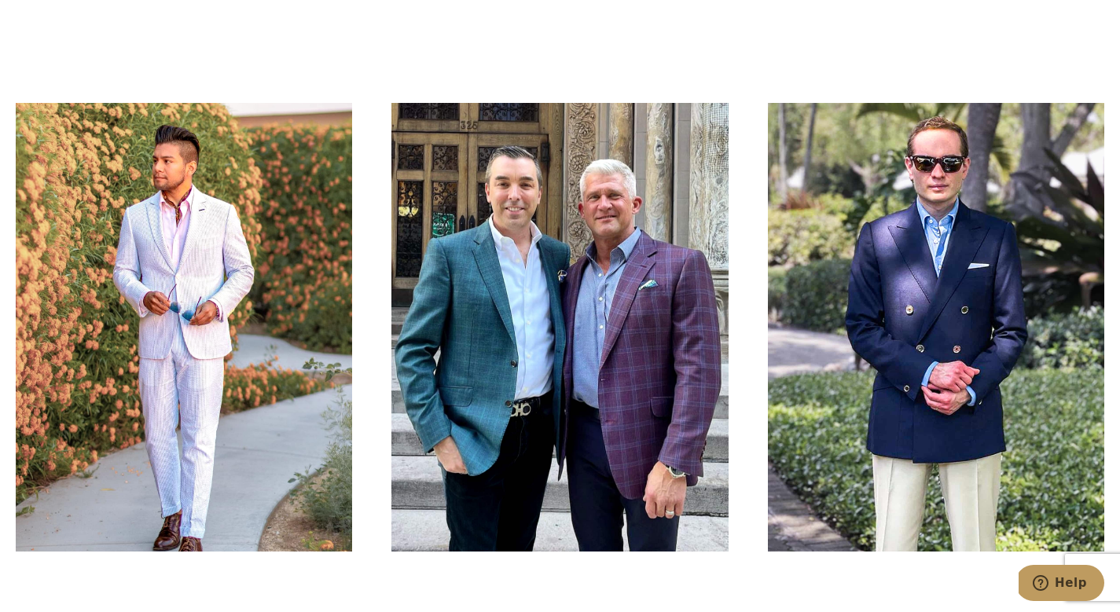
scroll to position [2861, 0]
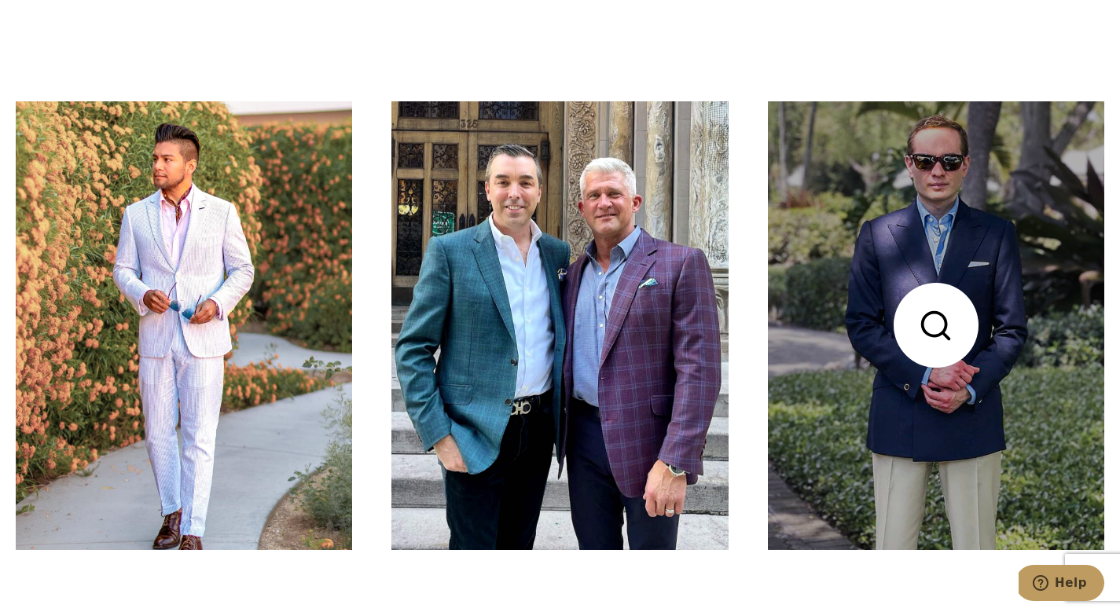
click at [900, 376] on link at bounding box center [936, 325] width 336 height 449
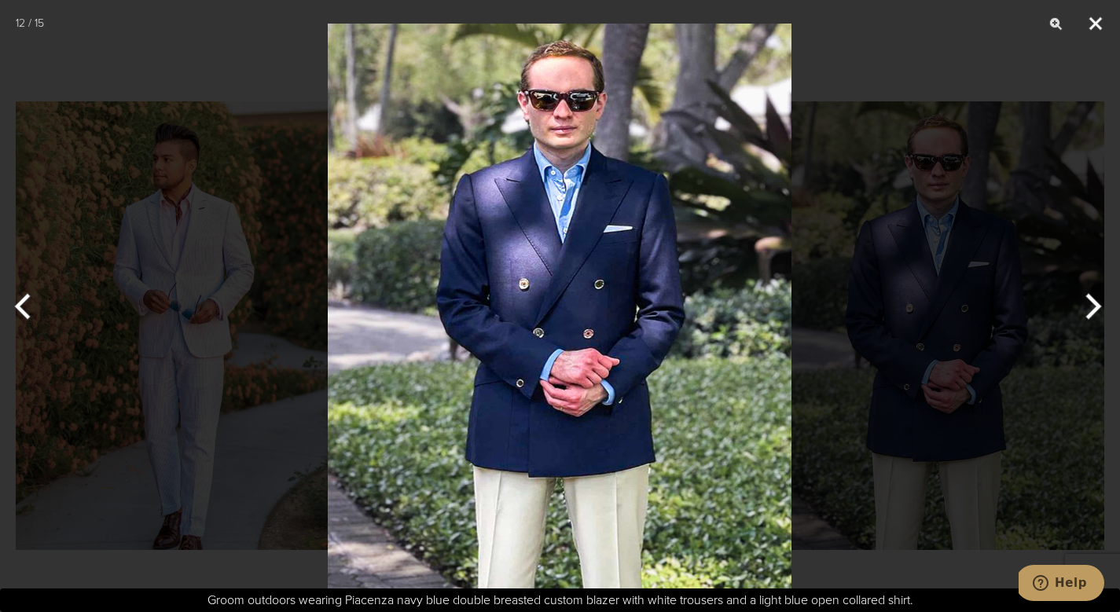
click at [1096, 23] on button "Close" at bounding box center [1095, 23] width 39 height 47
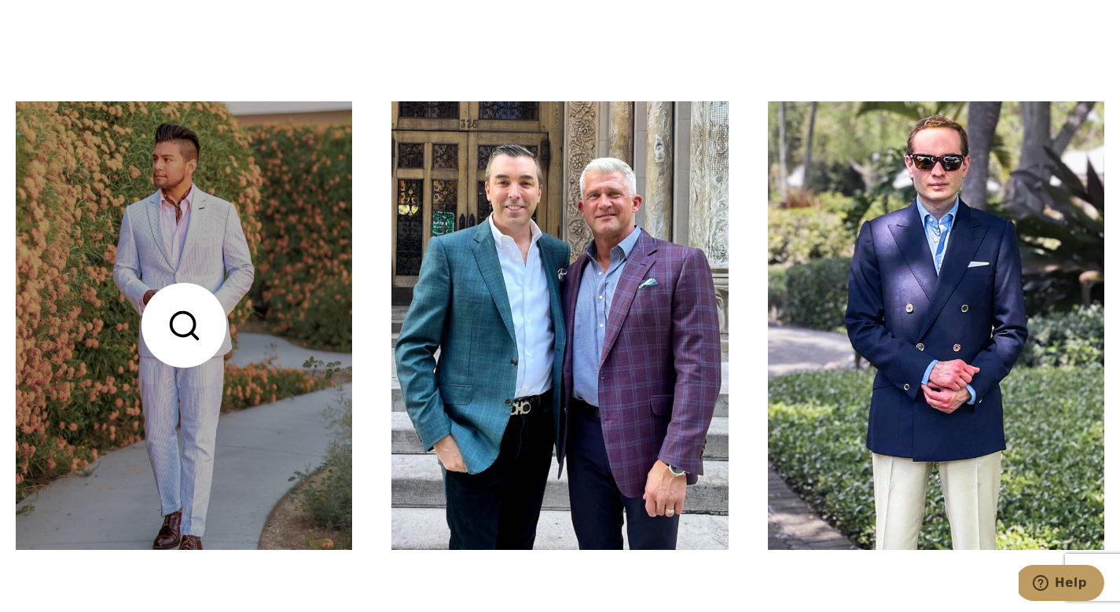
click at [178, 375] on link at bounding box center [184, 325] width 336 height 449
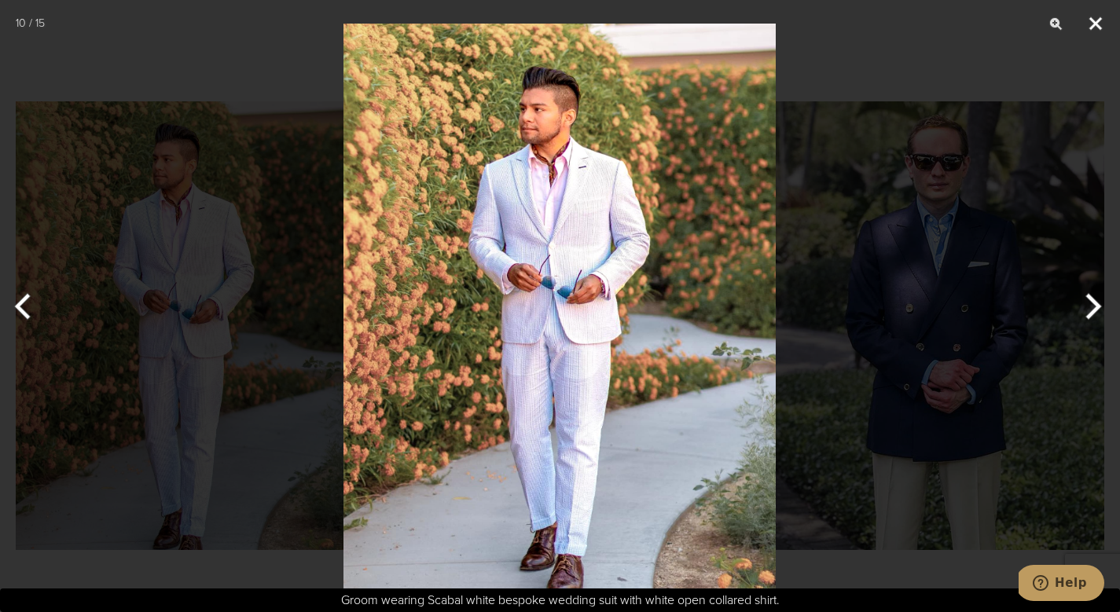
click at [1094, 24] on button "Close" at bounding box center [1095, 23] width 39 height 47
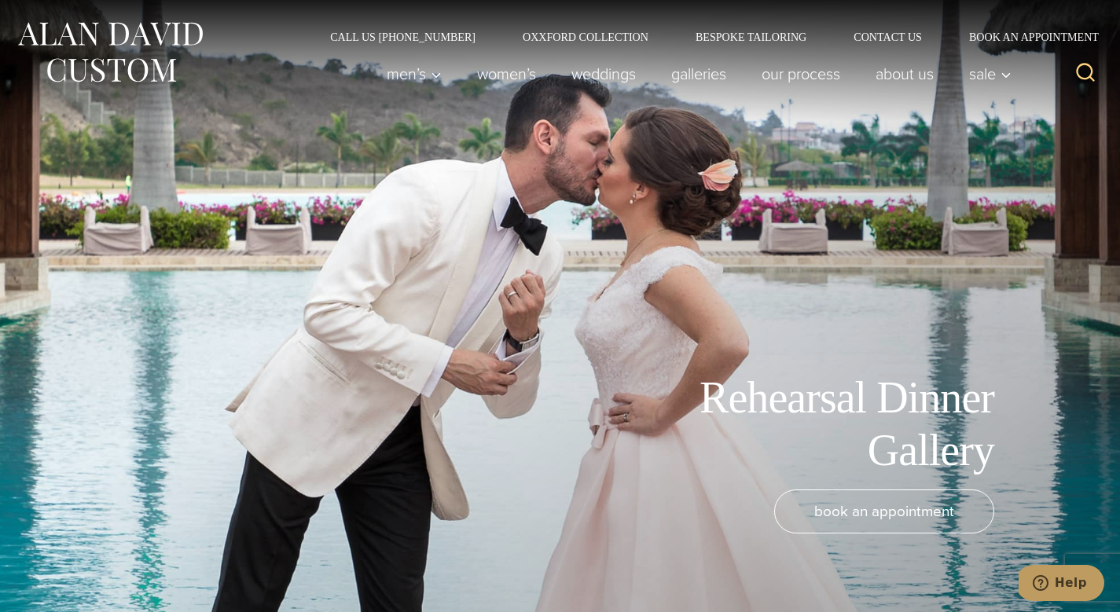
scroll to position [0, 0]
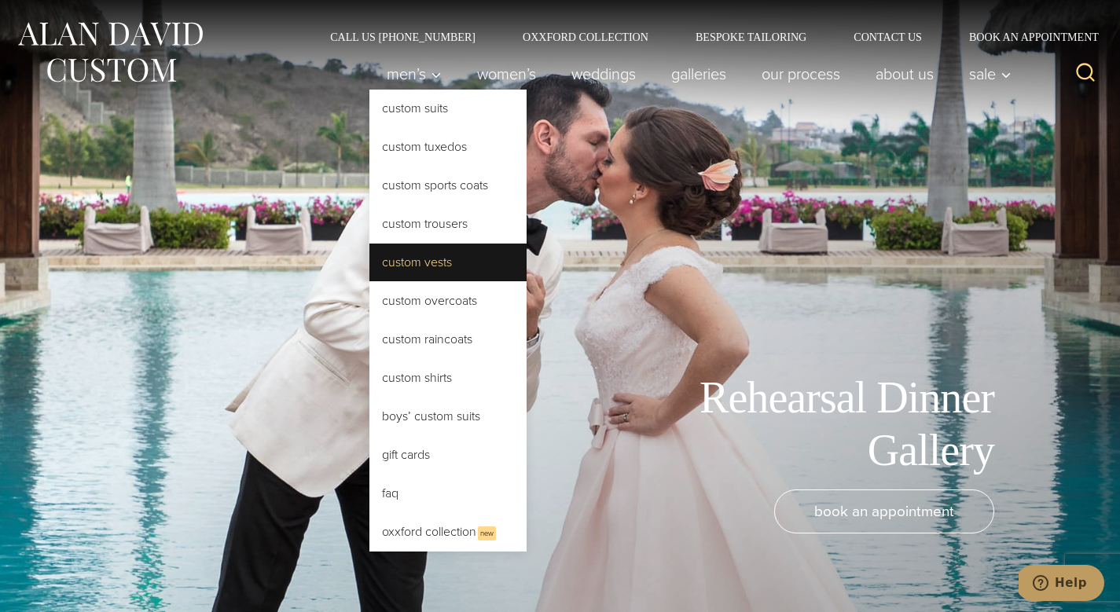
click at [427, 261] on link "Custom Vests" at bounding box center [447, 263] width 157 height 38
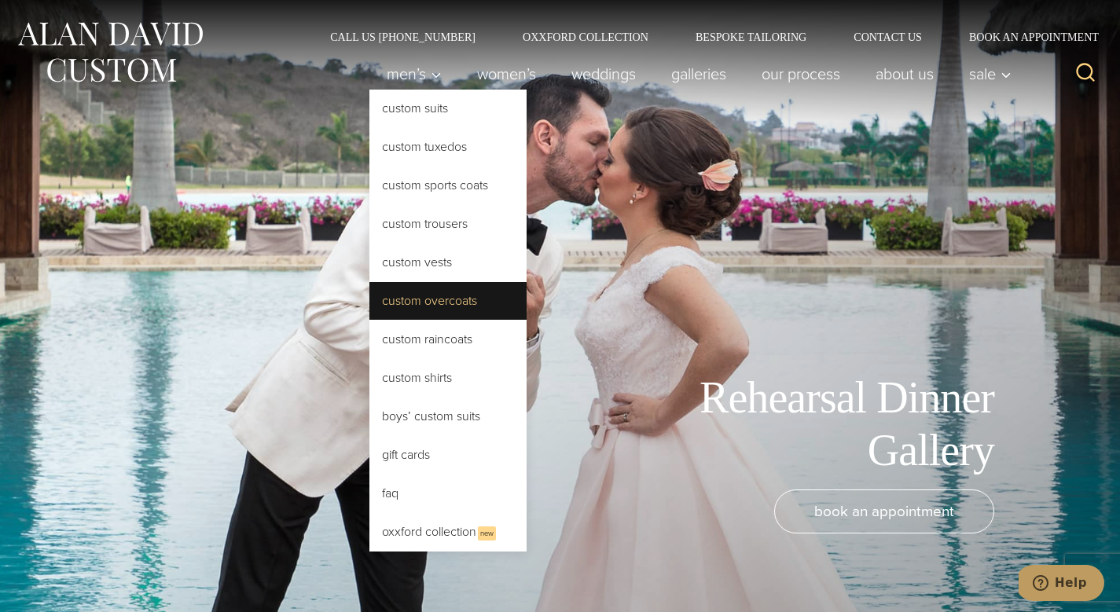
click at [410, 299] on link "Custom Overcoats" at bounding box center [447, 301] width 157 height 38
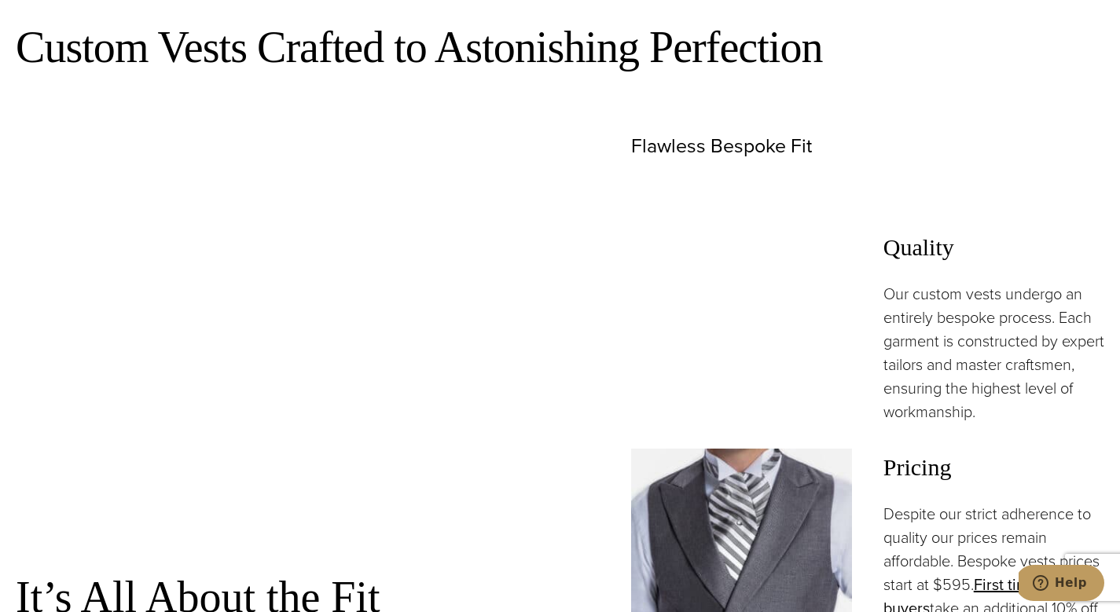
scroll to position [886, 0]
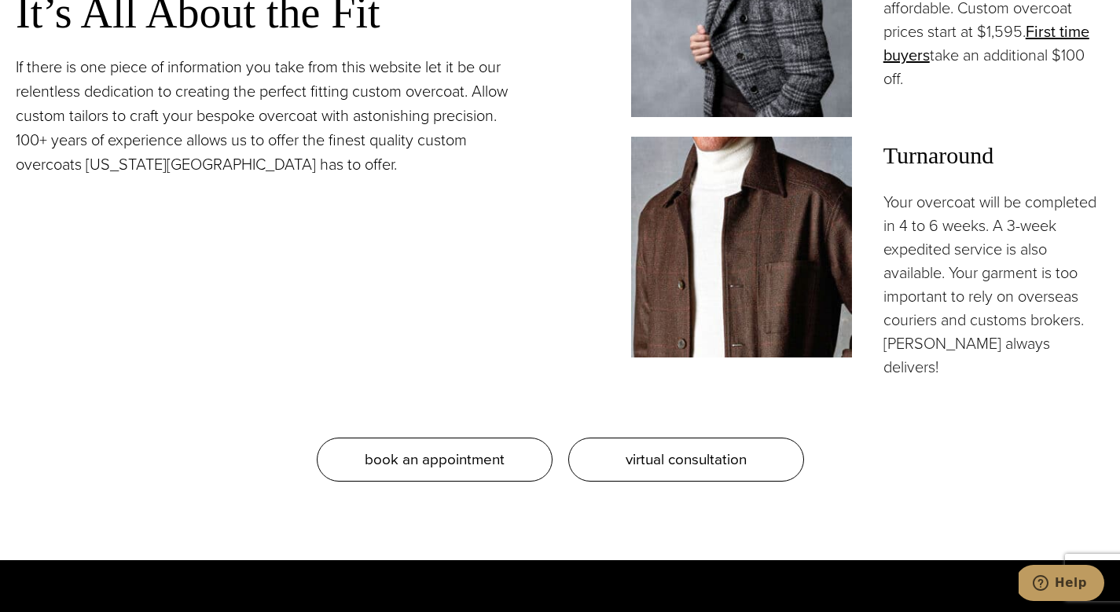
scroll to position [1473, 0]
